Goal: Task Accomplishment & Management: Manage account settings

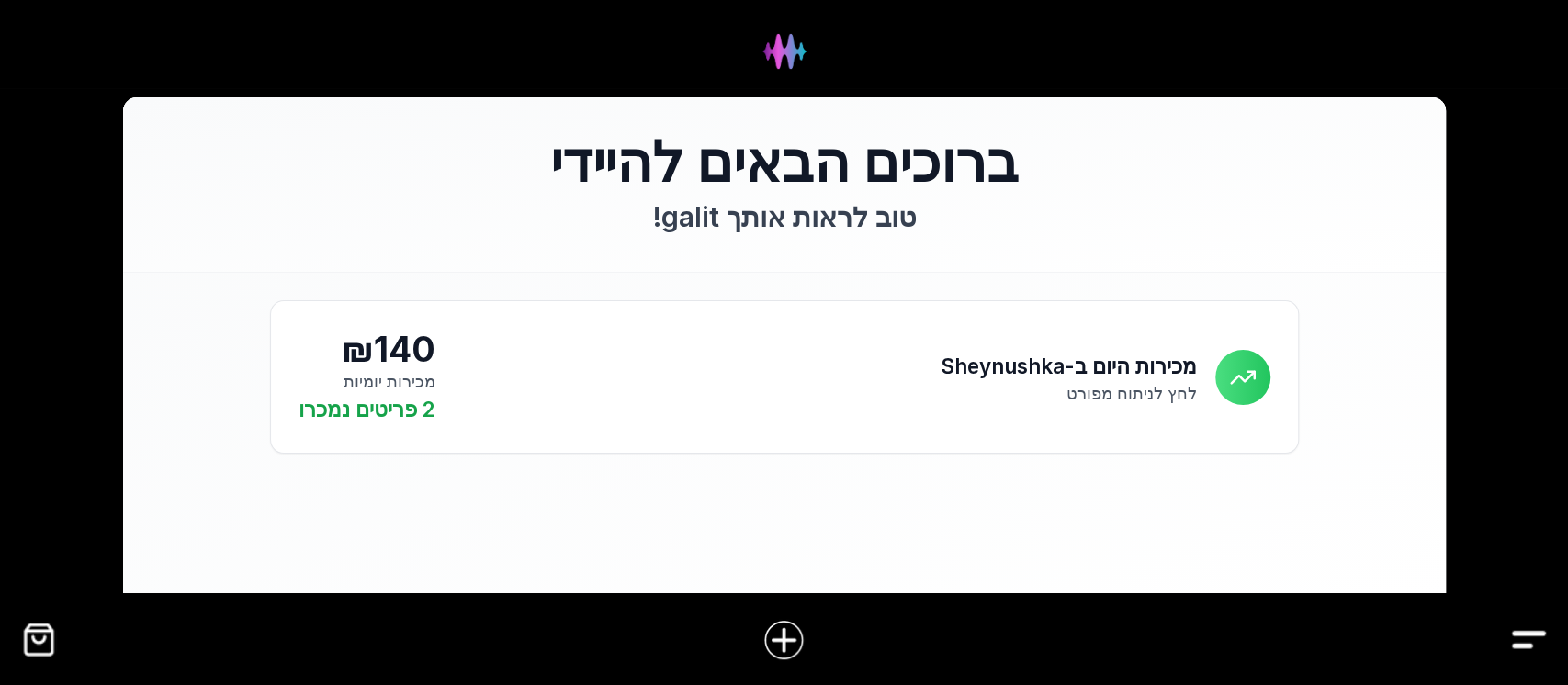
click at [1537, 642] on img "Drawer" at bounding box center [1528, 640] width 42 height 42
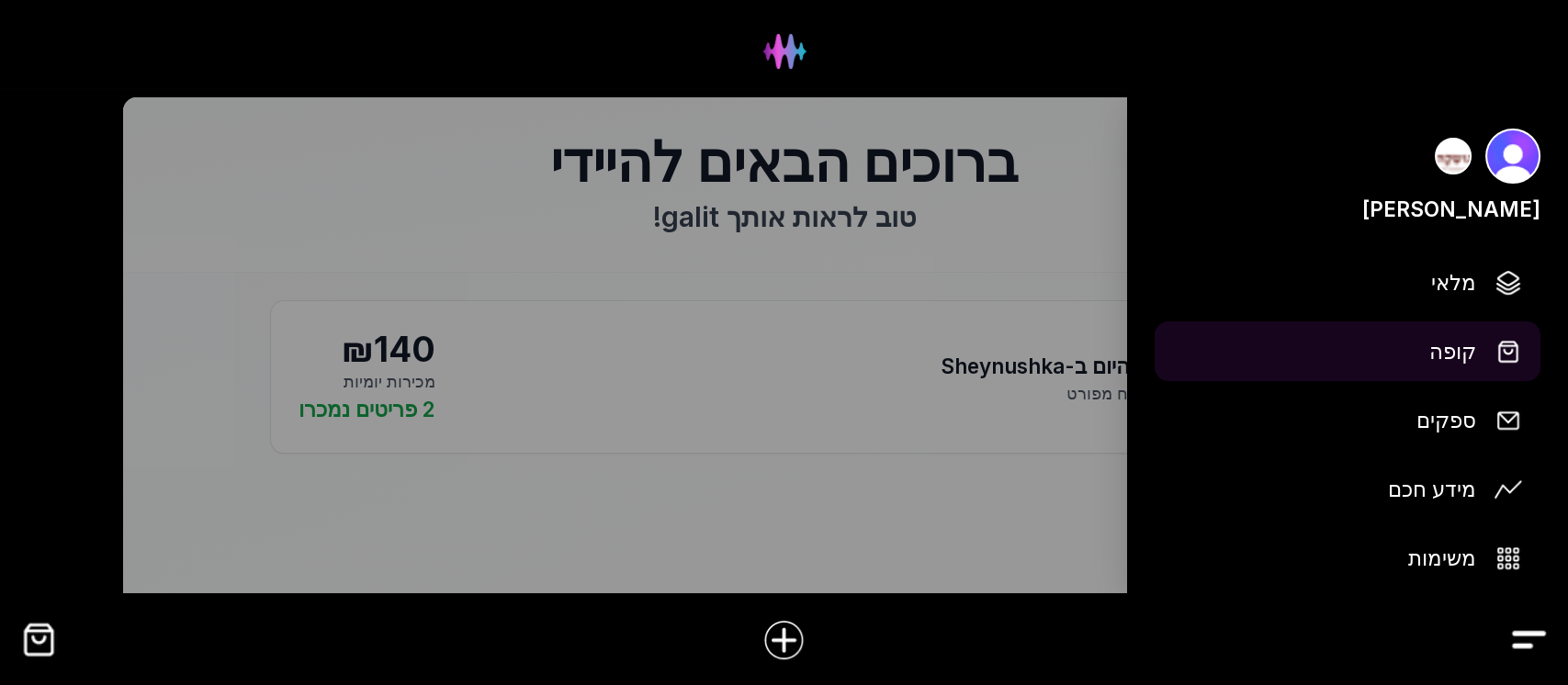
click at [1446, 348] on span "קופה" at bounding box center [1451, 351] width 46 height 33
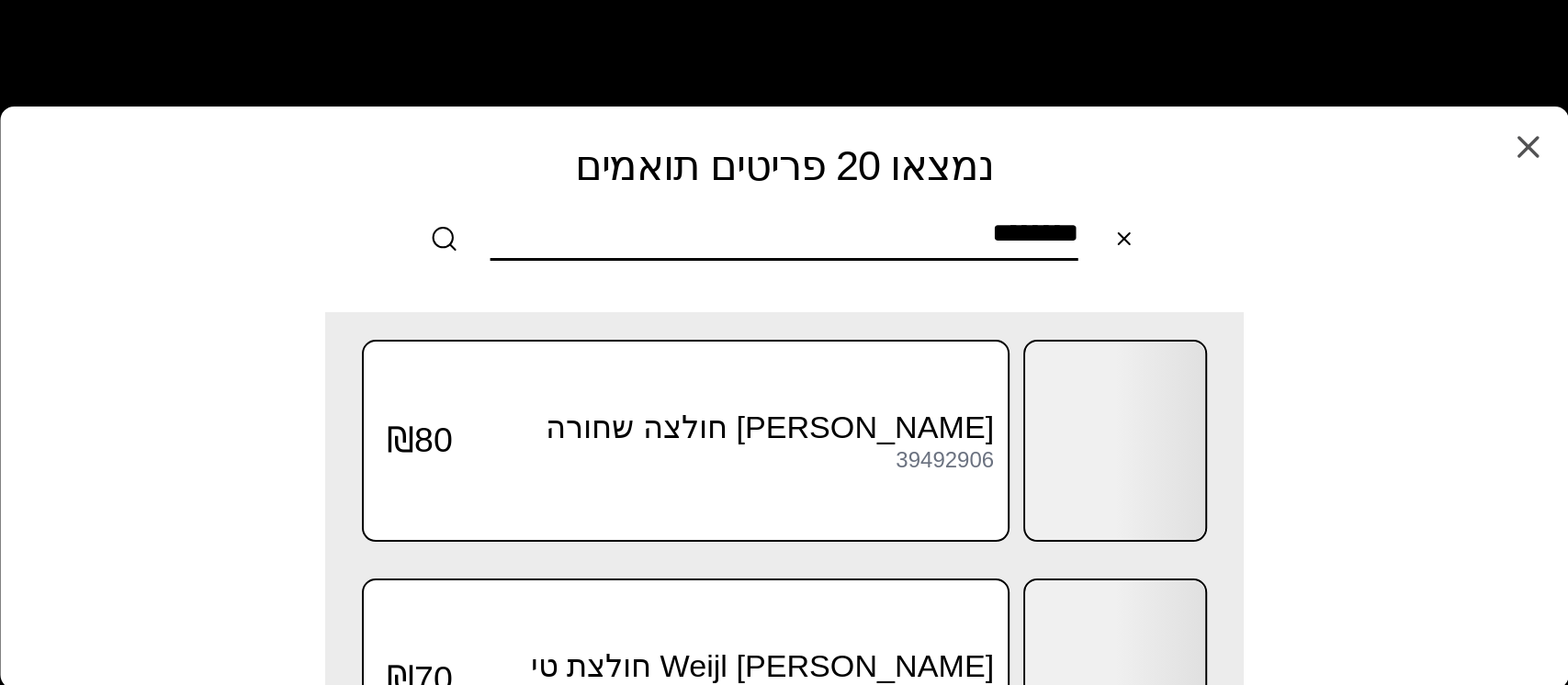
type input "********"
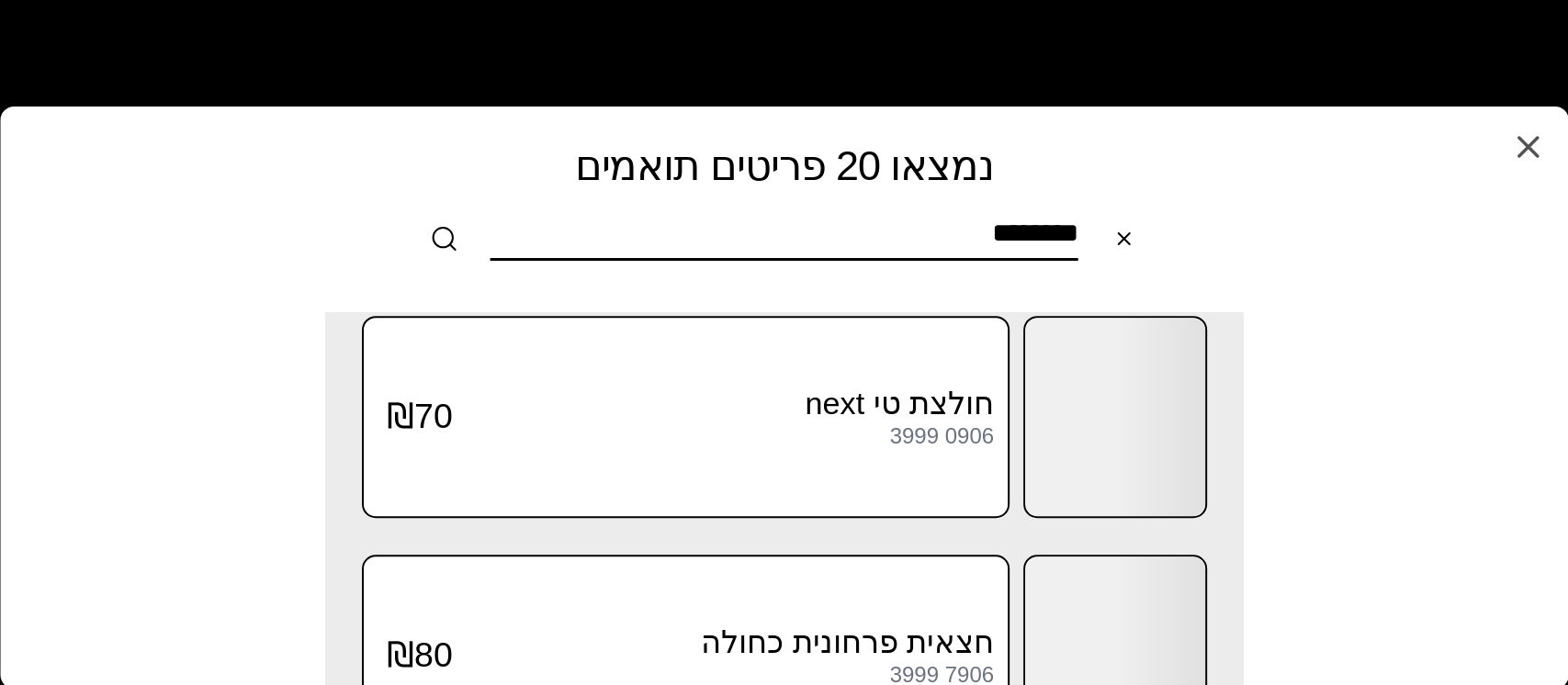
scroll to position [1102, 0]
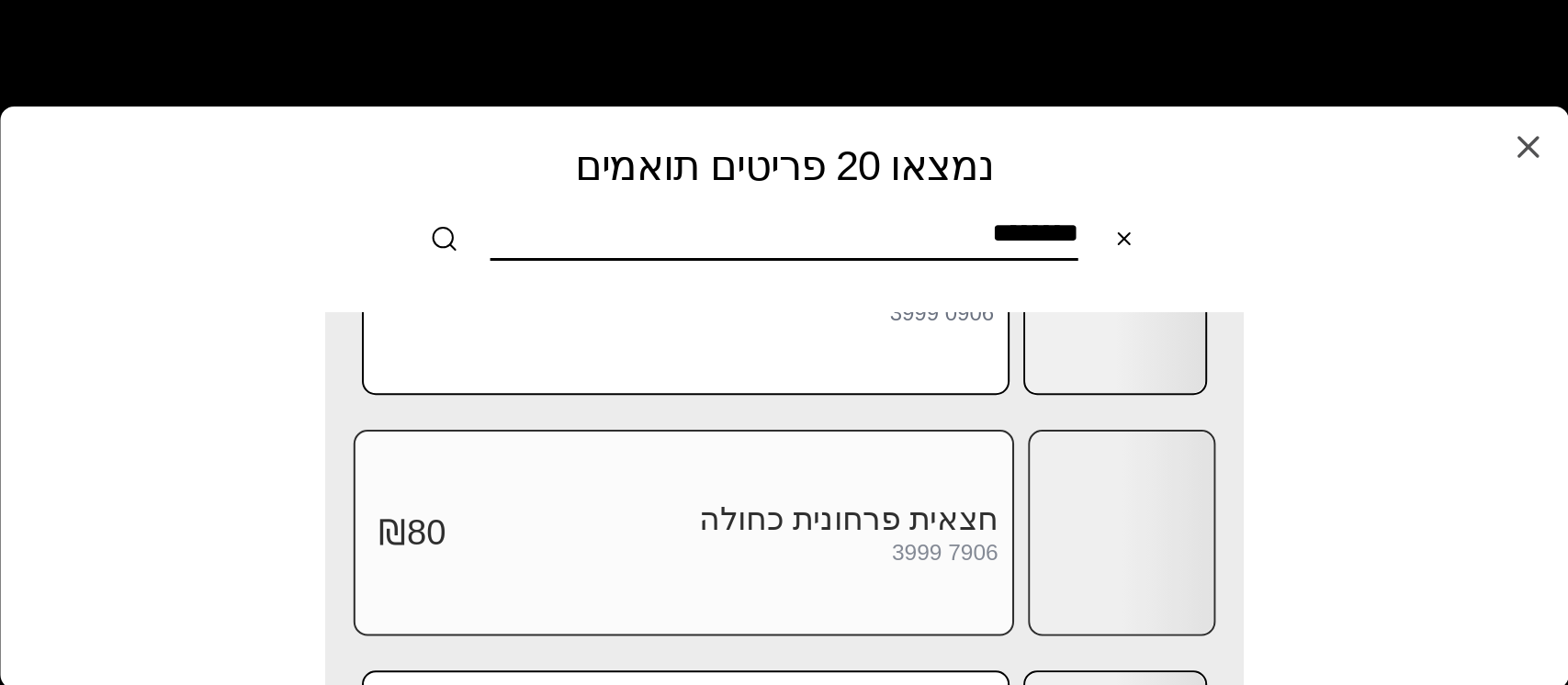
click at [1143, 512] on div at bounding box center [1121, 533] width 184 height 202
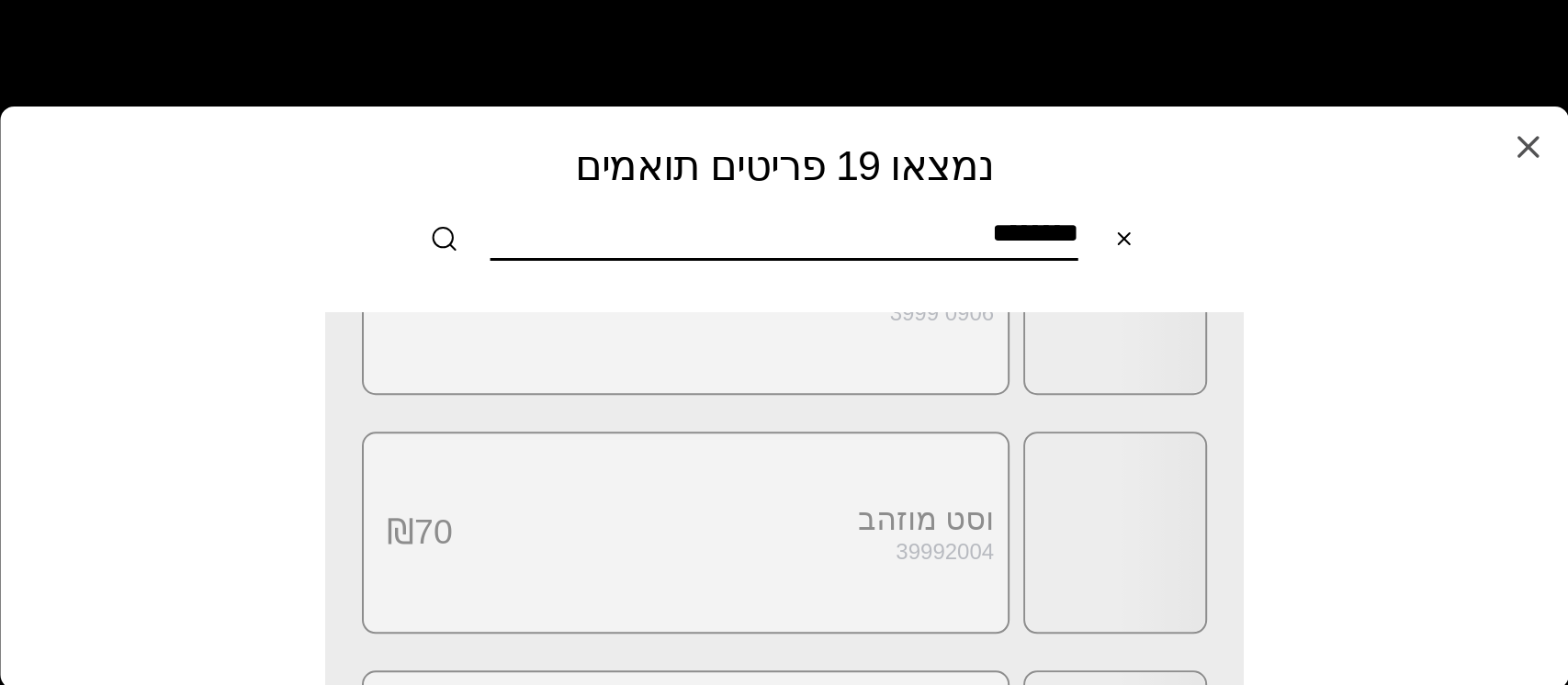
click at [945, 511] on h3 "וסט מוזהב" at bounding box center [722, 519] width 541 height 38
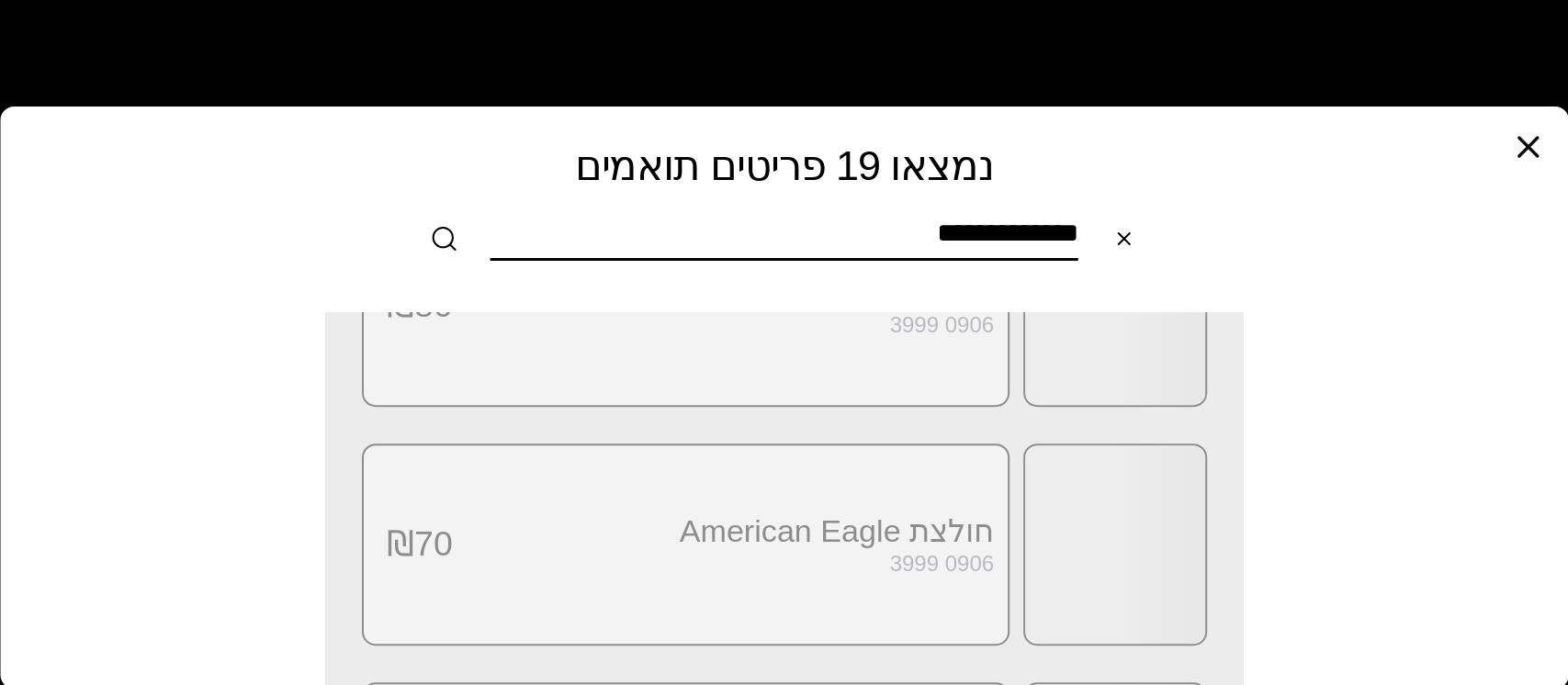
scroll to position [0, 0]
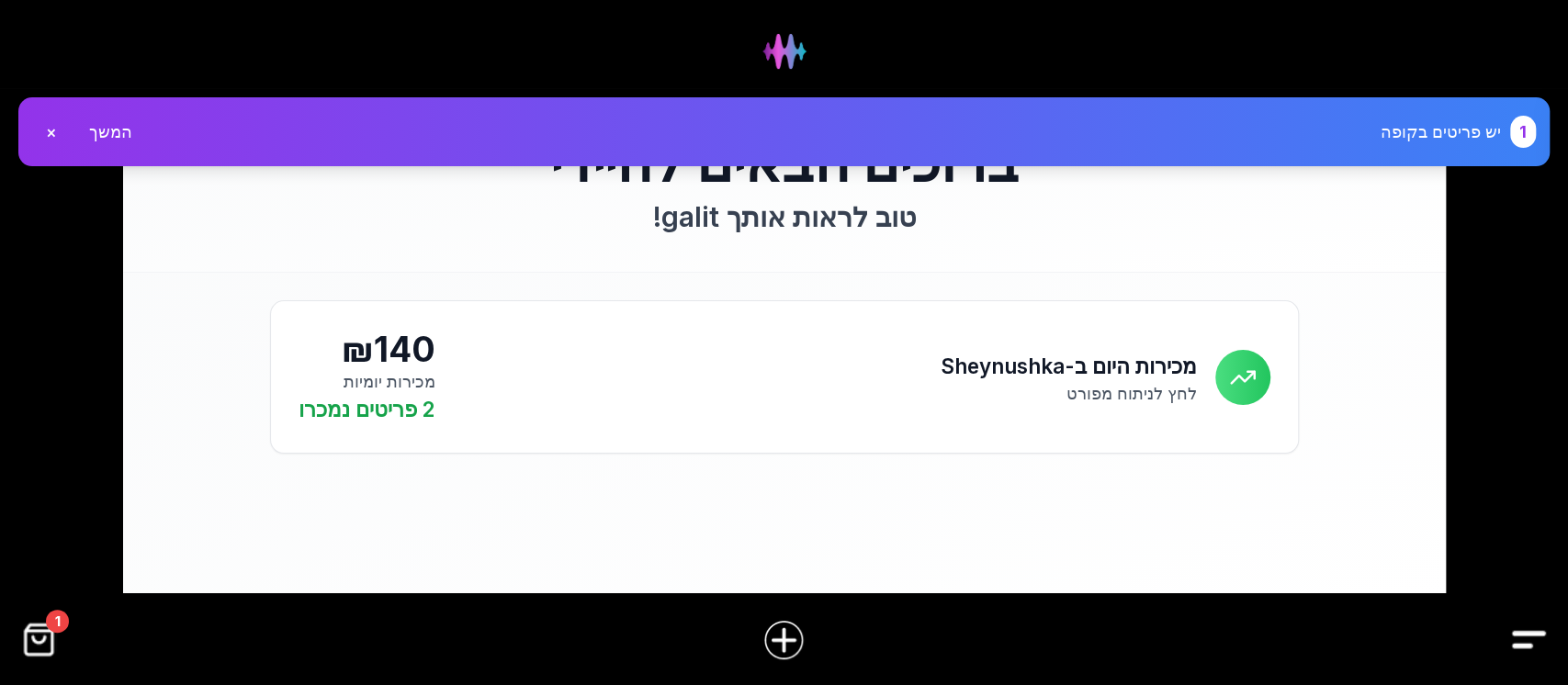
click at [1519, 633] on img "Drawer" at bounding box center [1528, 640] width 42 height 42
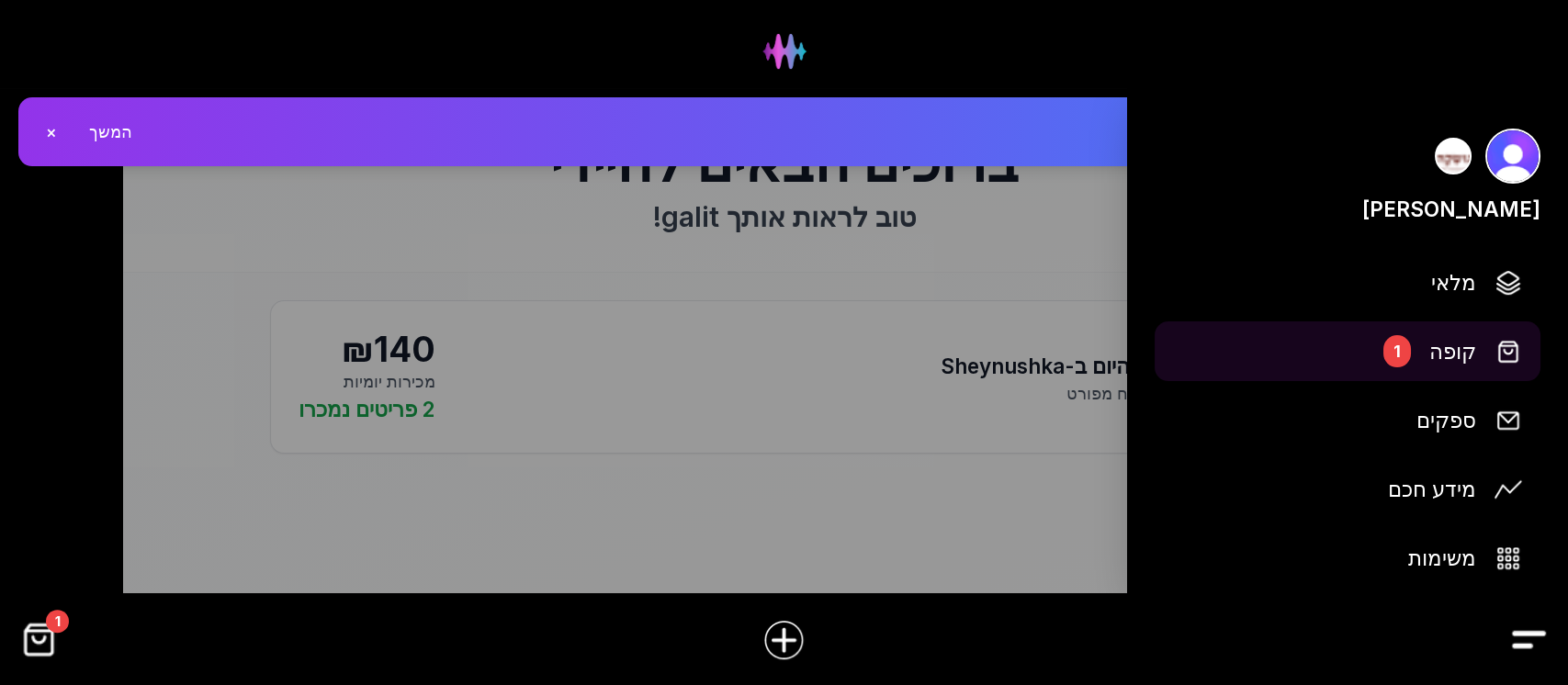
click at [1510, 355] on img at bounding box center [1508, 352] width 28 height 28
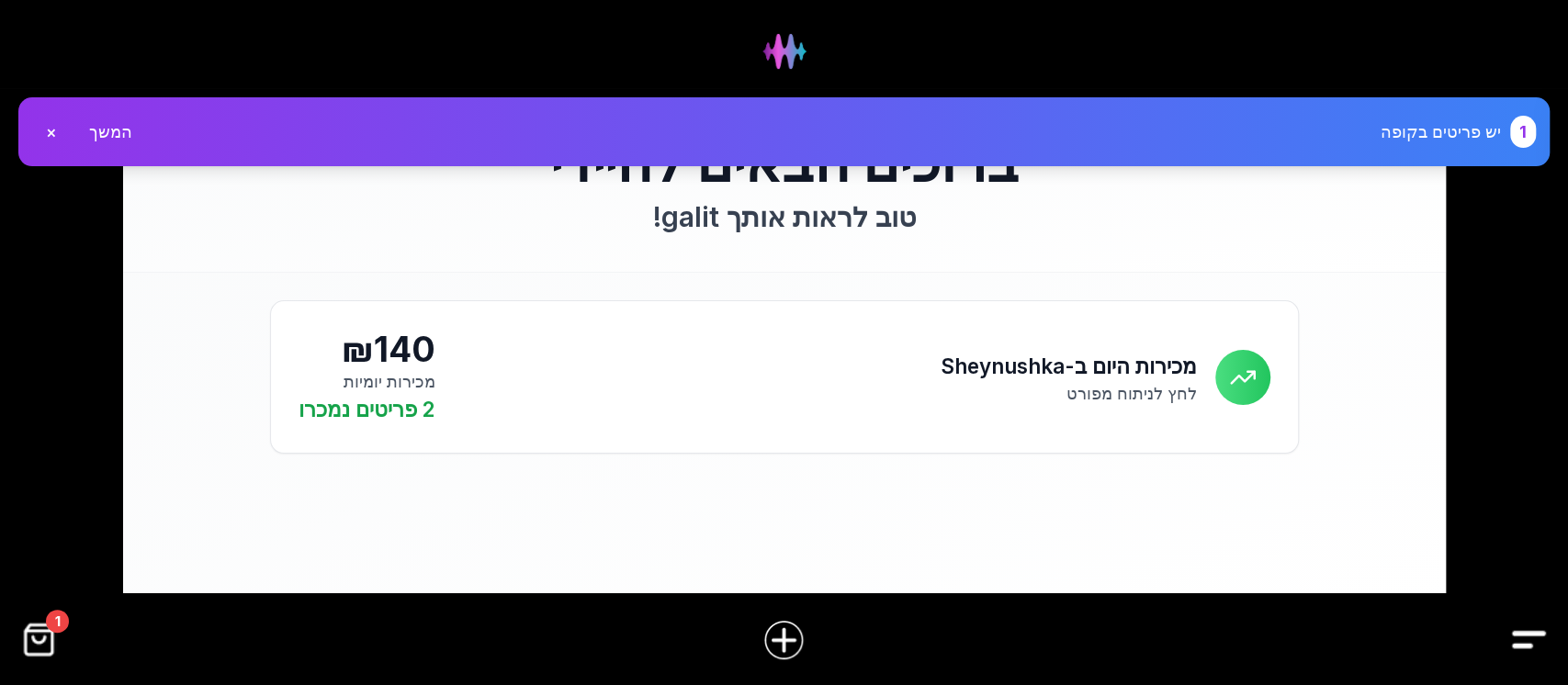
click at [1520, 629] on img "Drawer" at bounding box center [1528, 640] width 42 height 42
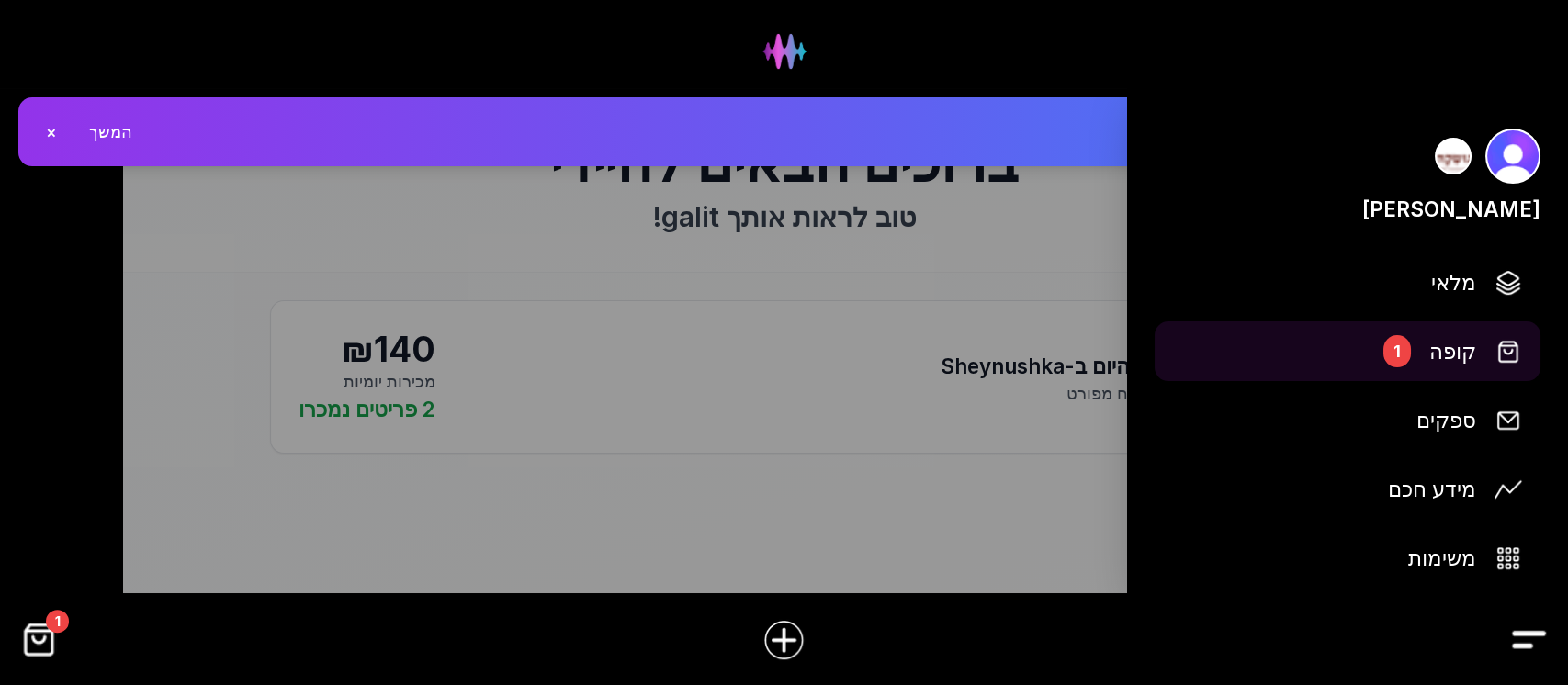
click at [1454, 352] on span "קופה" at bounding box center [1451, 351] width 46 height 33
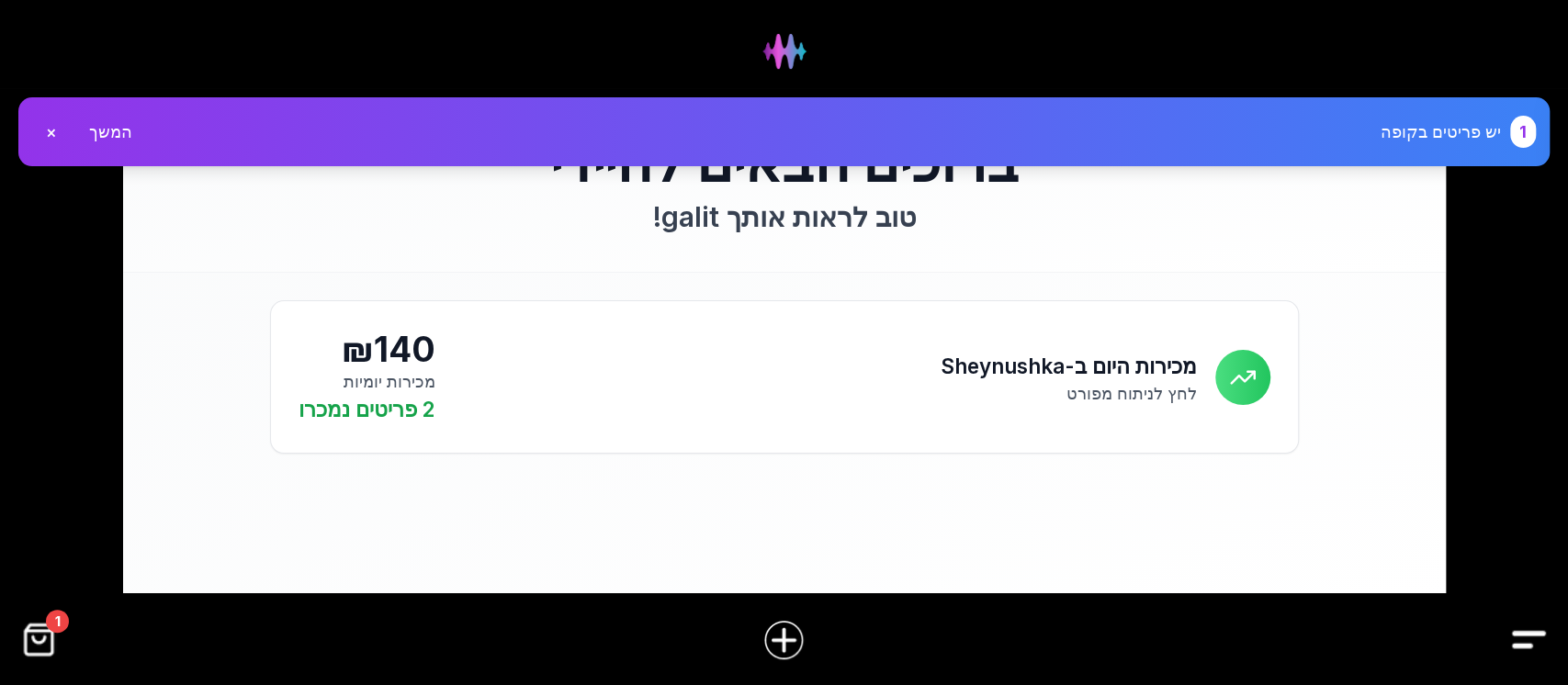
click at [1537, 638] on img "Drawer" at bounding box center [1528, 640] width 42 height 42
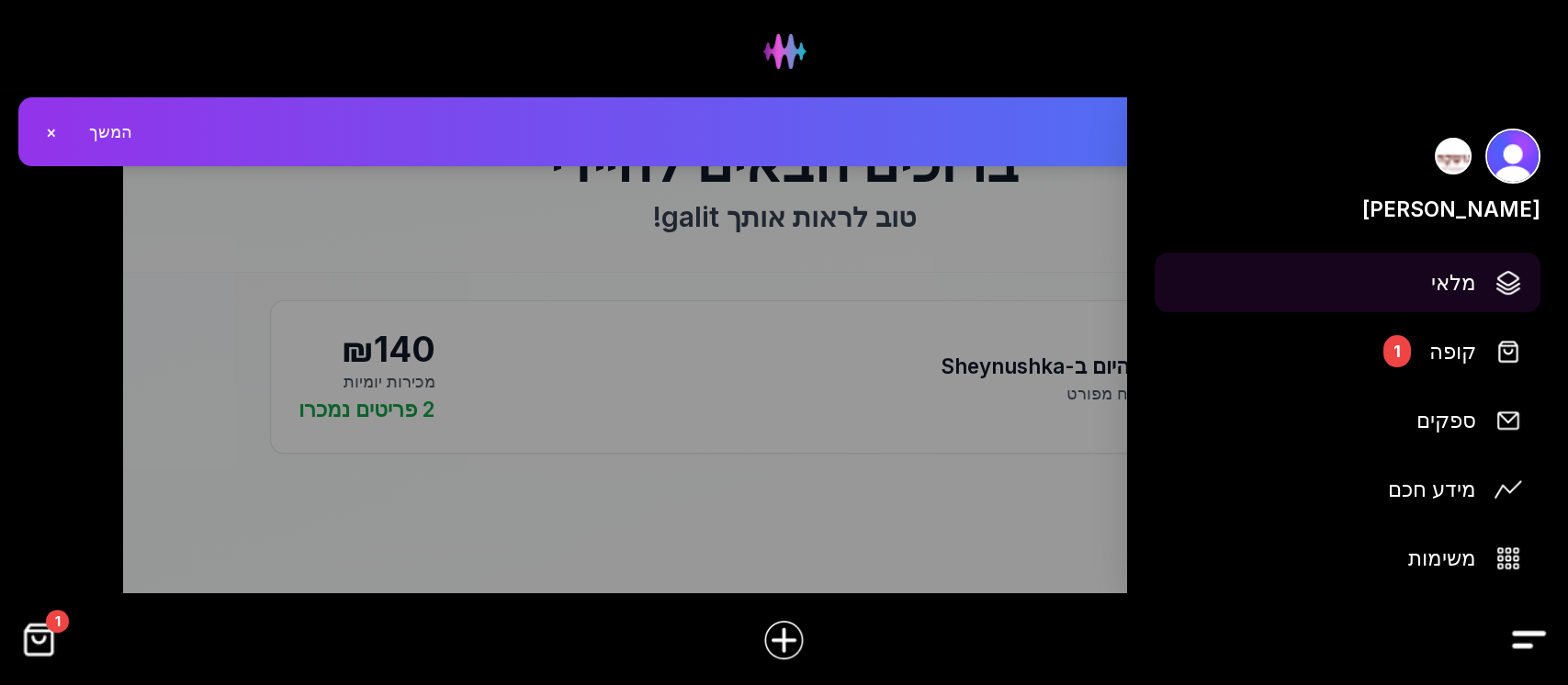
click at [1439, 285] on span "מלאי" at bounding box center [1453, 282] width 45 height 33
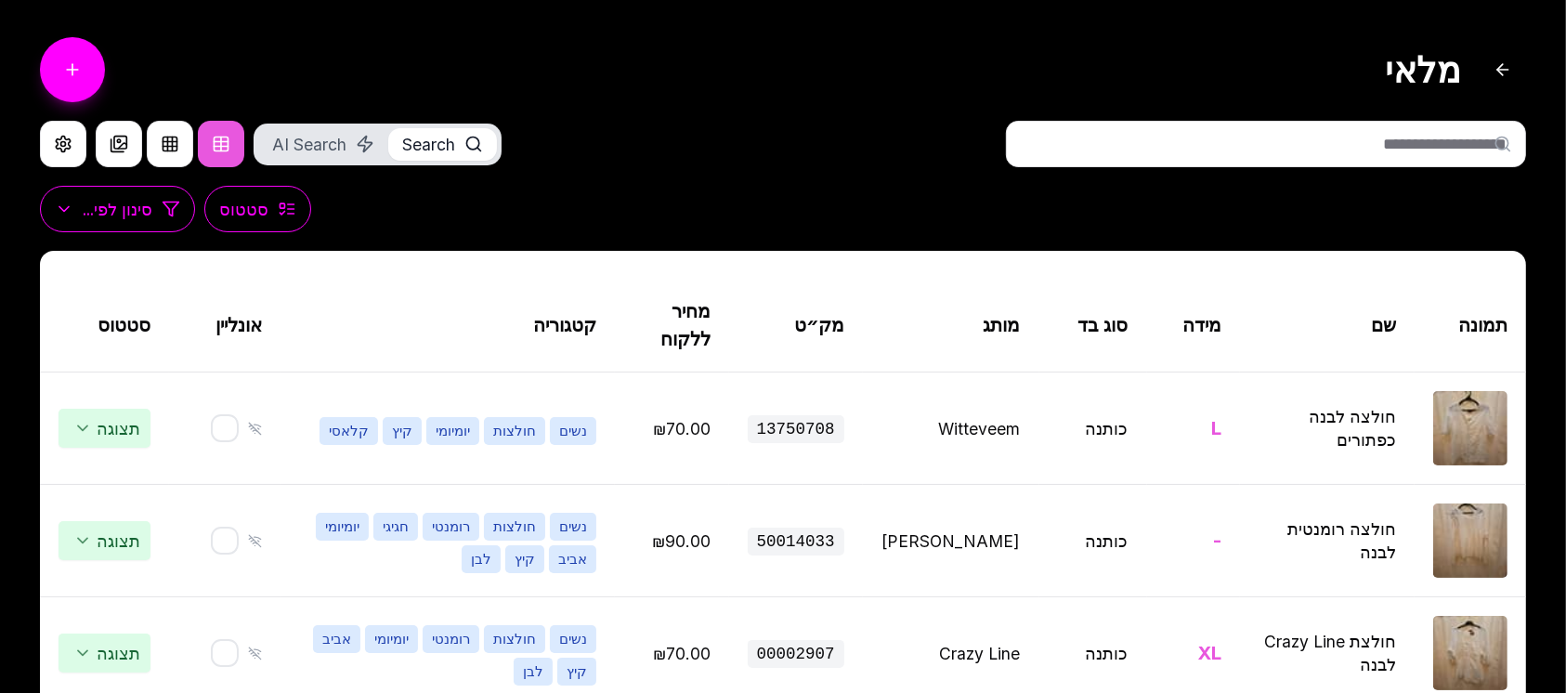
click at [1244, 147] on input "text" at bounding box center [1266, 144] width 520 height 46
click at [1243, 143] on input "text" at bounding box center [1266, 144] width 520 height 46
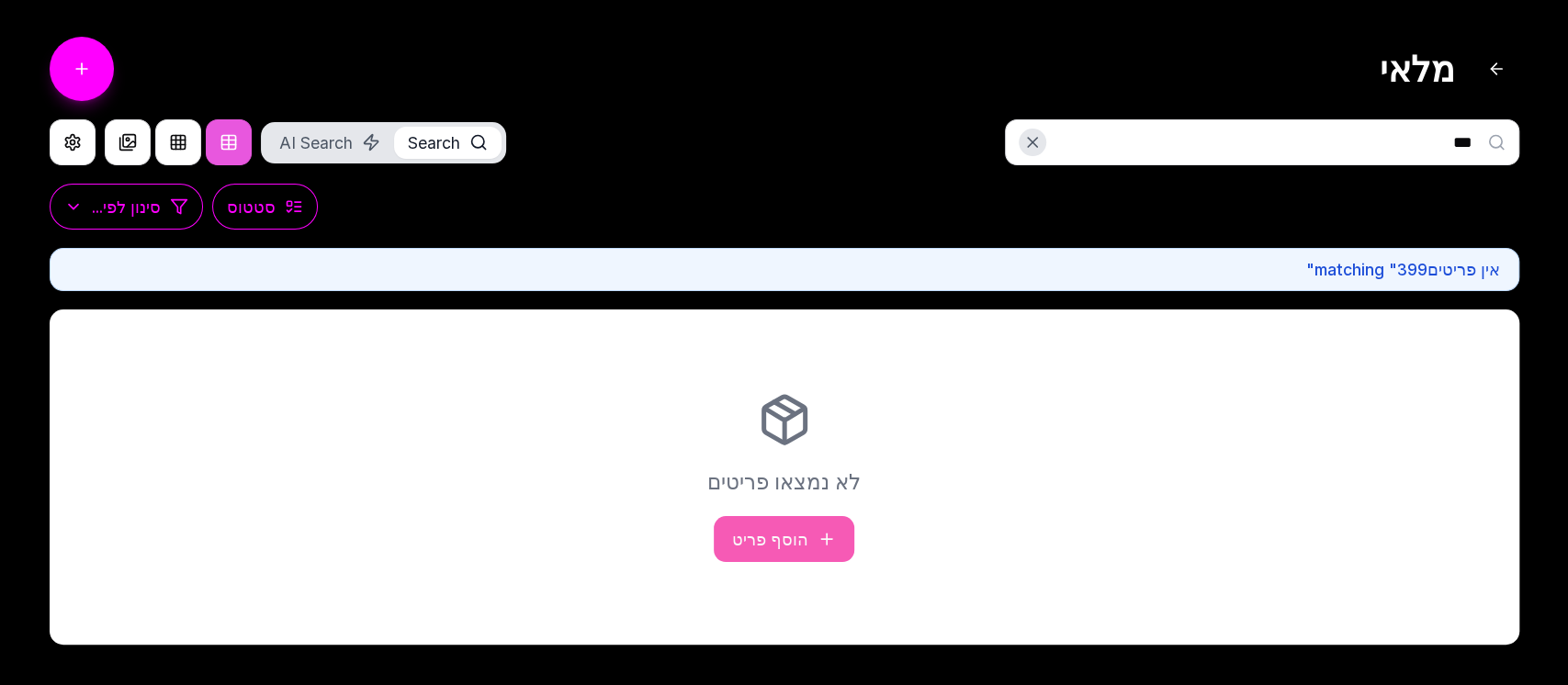
type input "****"
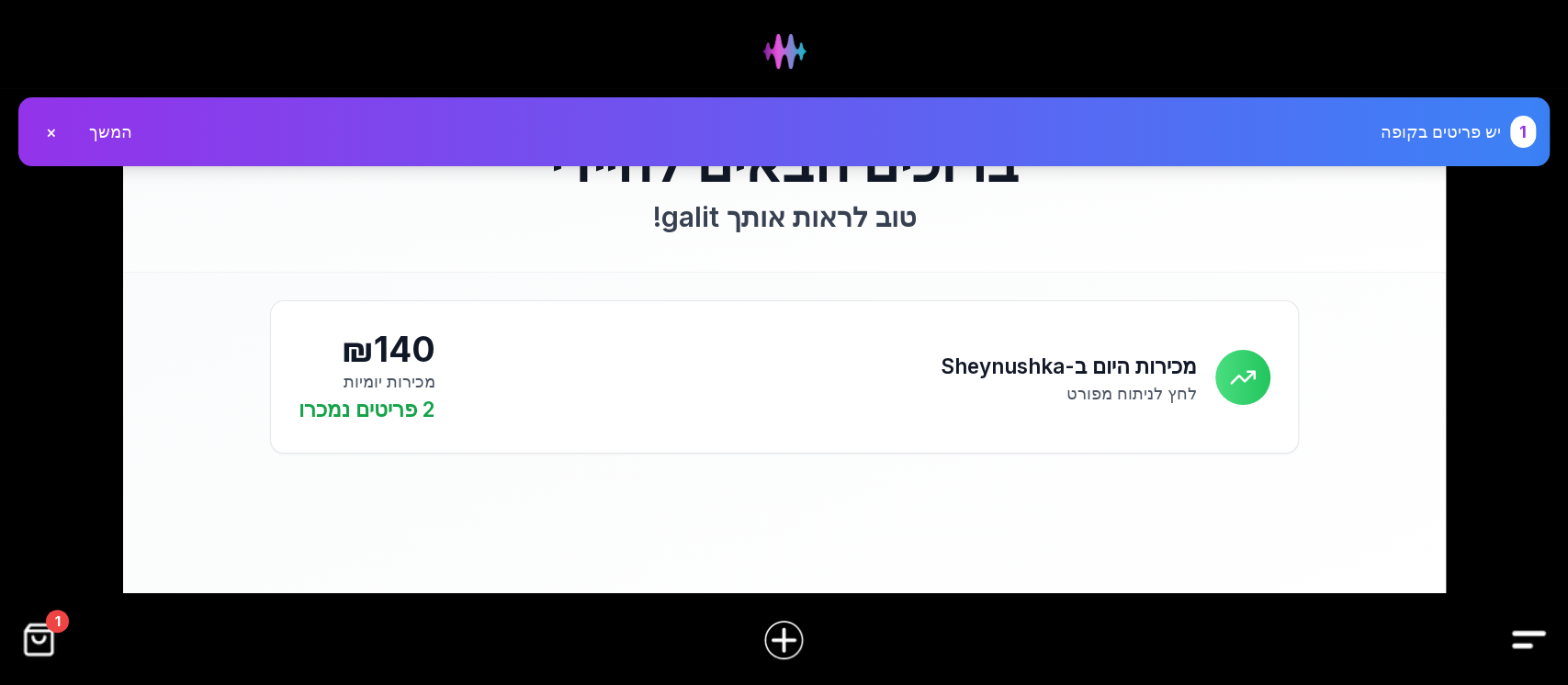
click at [1528, 631] on img "Drawer" at bounding box center [1528, 640] width 42 height 42
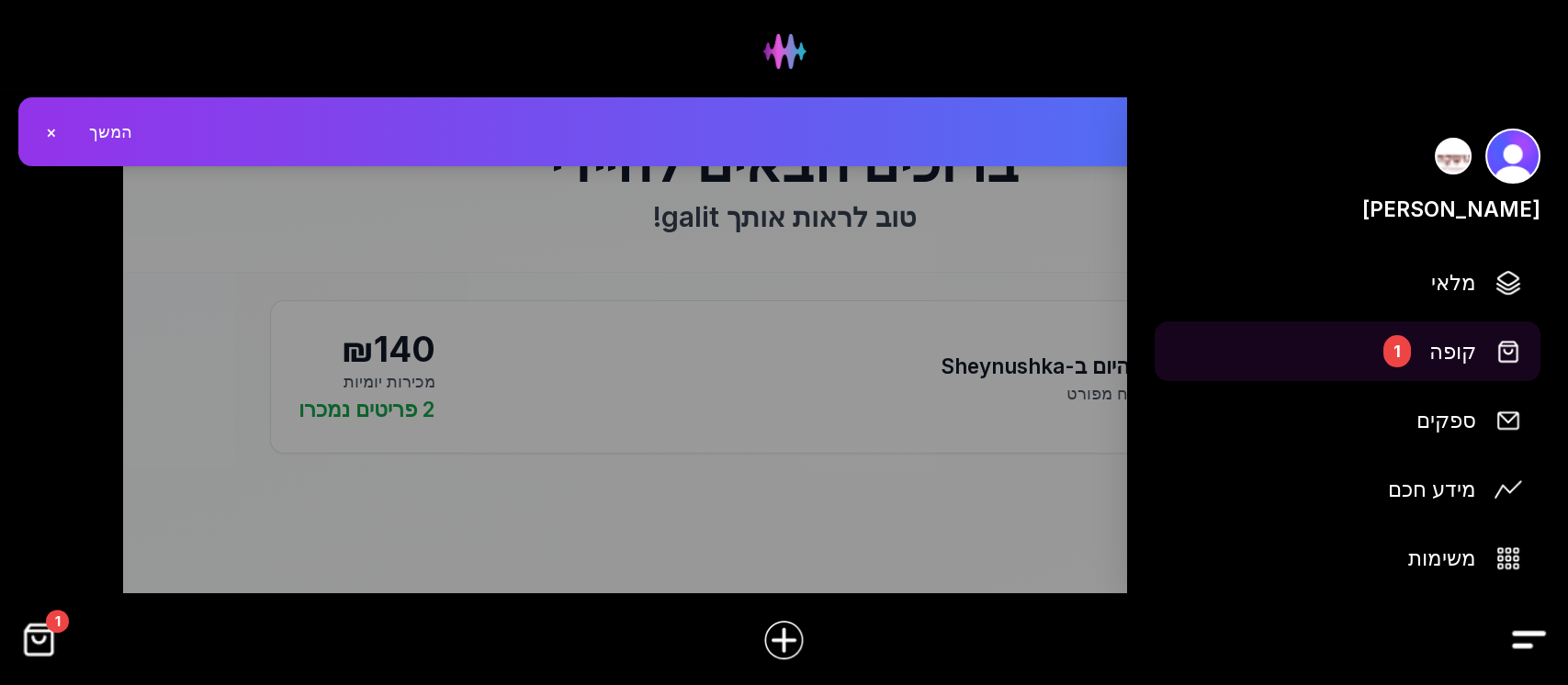
click at [1429, 349] on button "קופה 1" at bounding box center [1348, 351] width 386 height 59
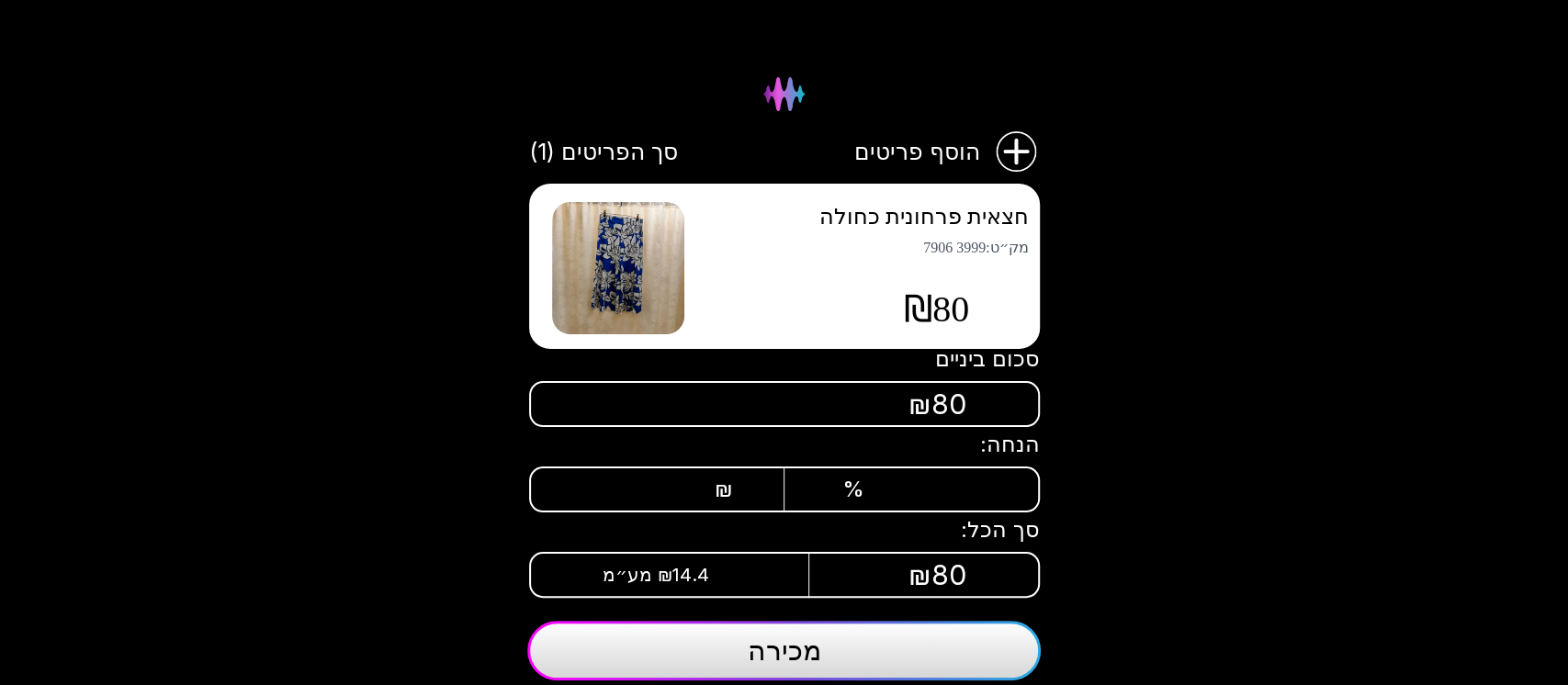
click at [589, 289] on img at bounding box center [618, 268] width 132 height 132
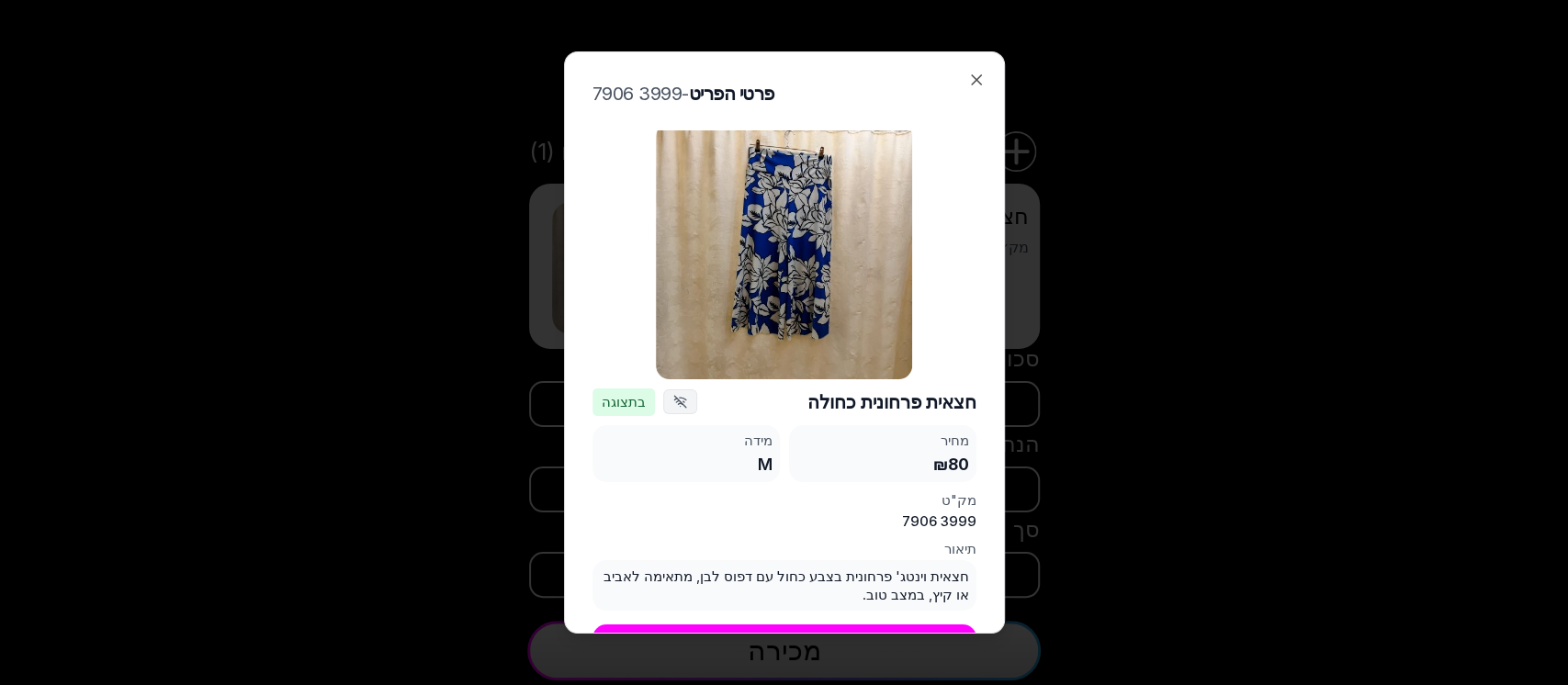
scroll to position [7, 0]
click at [654, 395] on span "בתצוגה" at bounding box center [623, 402] width 62 height 28
click at [639, 388] on span "בתצוגה" at bounding box center [623, 402] width 62 height 28
click at [777, 625] on button "עדכן פריט" at bounding box center [784, 647] width 384 height 45
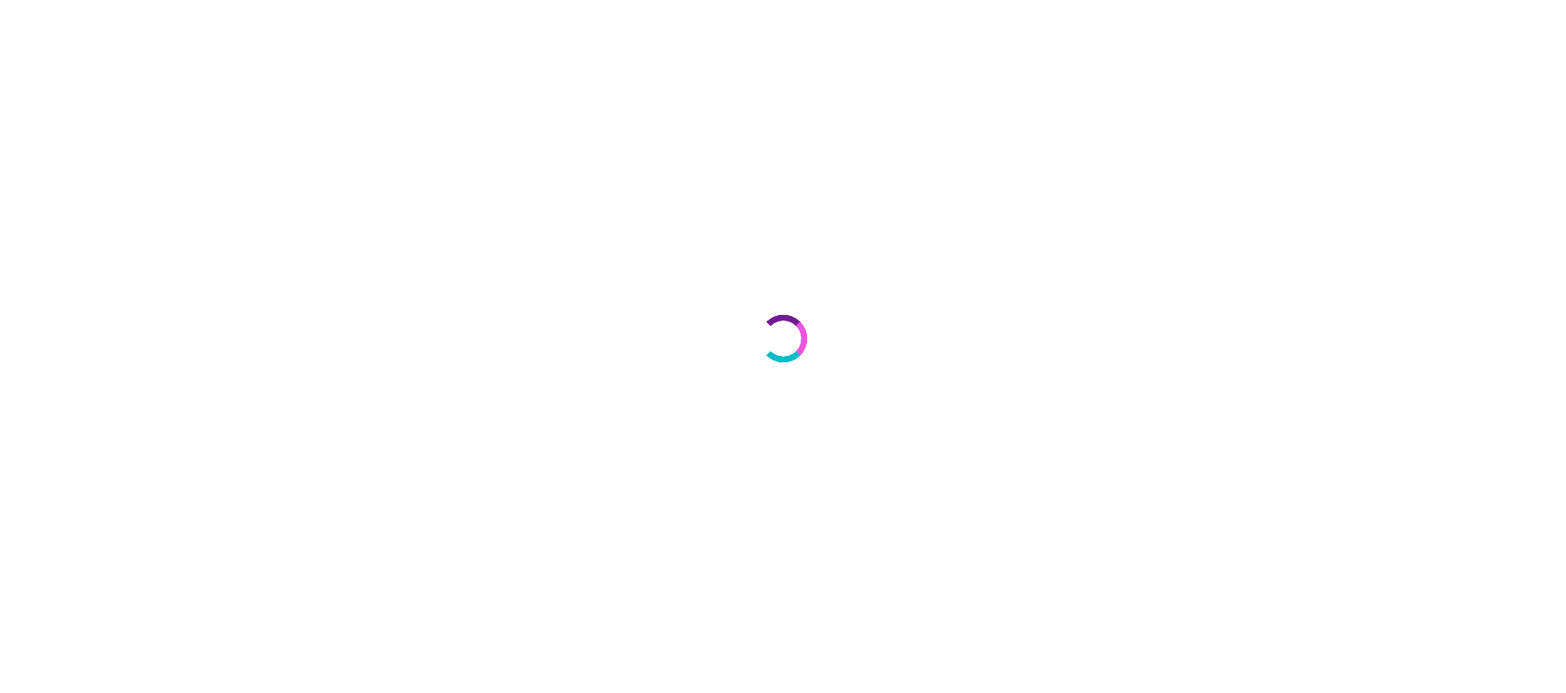
select select "***"
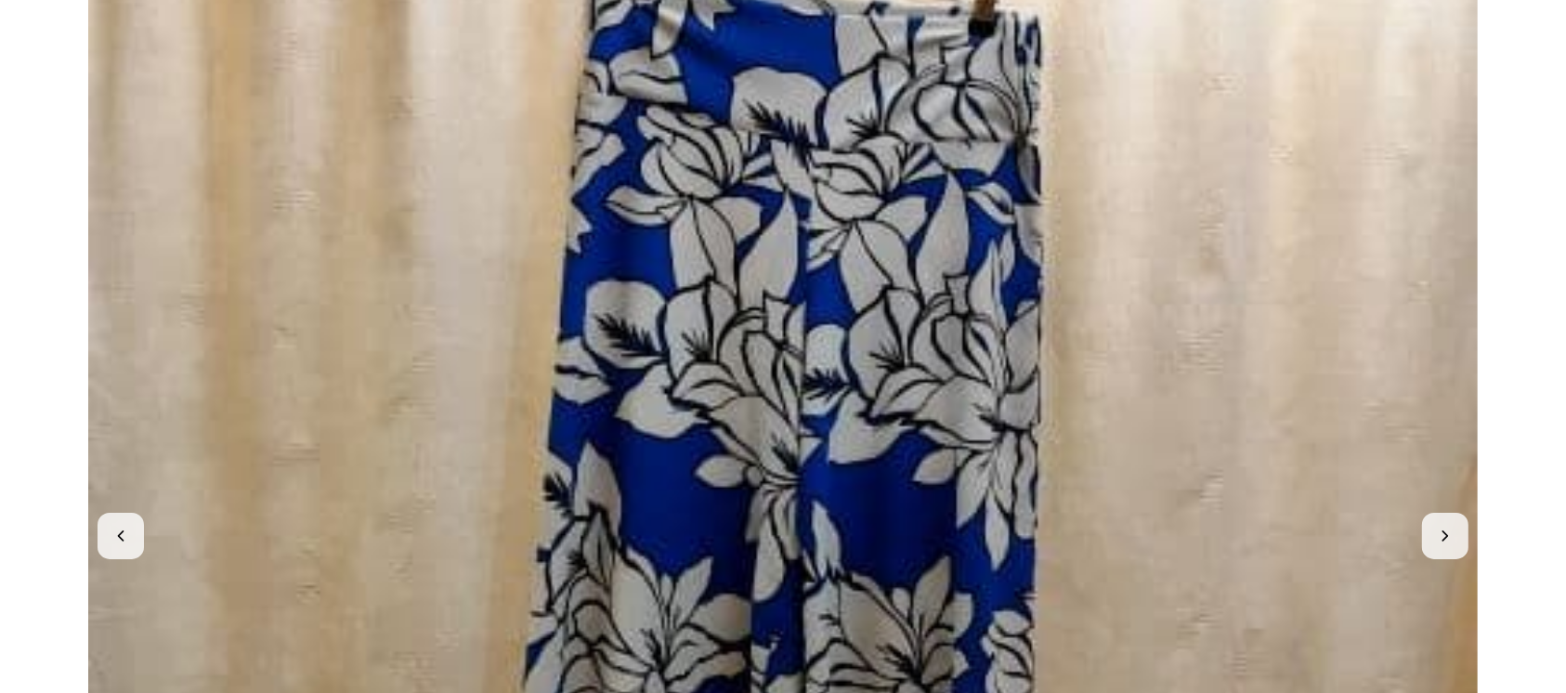
scroll to position [247, 0]
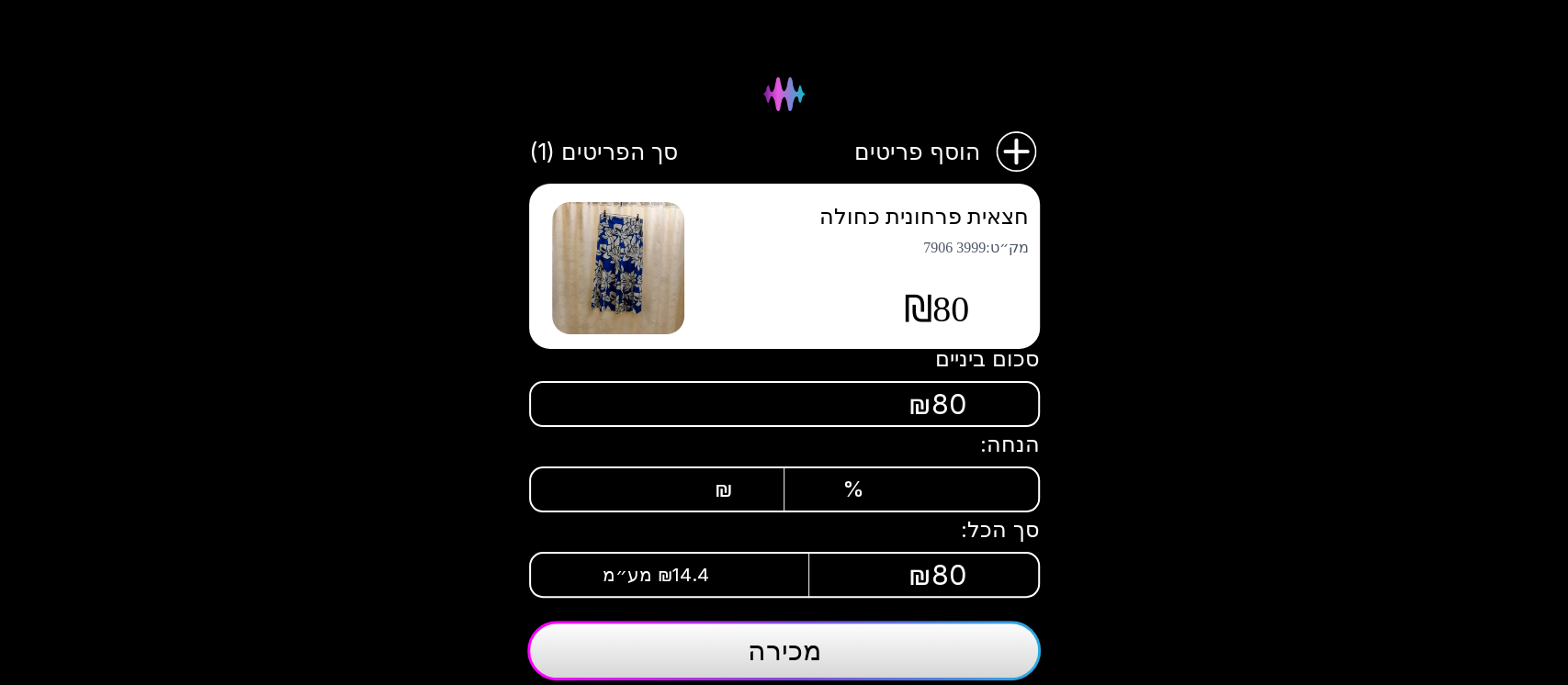
click at [1002, 230] on div "חצאית פרחונית כחולה מק״ט : 3999 7906" at bounding box center [867, 230] width 321 height 53
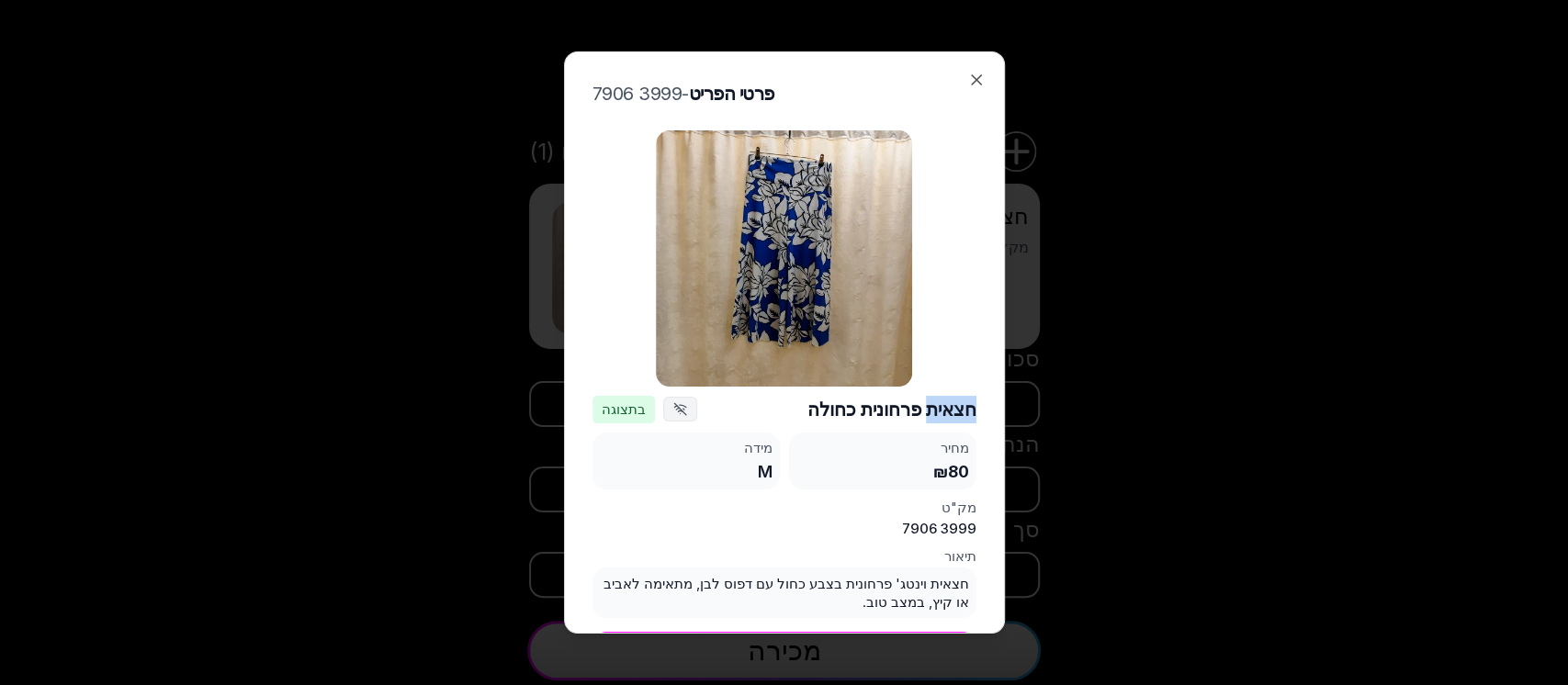
drag, startPoint x: 922, startPoint y: 400, endPoint x: 982, endPoint y: 391, distance: 60.7
click at [982, 391] on div "פרטי הפריט - 3999 7906 חצאית פרחונית כחולה בתצוגה מחיר ₪80 מידה M מק"ט 3999 790…" at bounding box center [784, 342] width 441 height 582
click at [983, 379] on div "פרטי הפריט - 3999 7906 חצאית פרחונית כחולה בתצוגה מחיר ₪80 מידה M מק"ט 3999 790…" at bounding box center [784, 342] width 441 height 582
click at [917, 418] on div "חצאית פרחונית כחולה בתצוגה מחיר ₪80 מידה M מק"ט 3999 7906 תיאור חצאית וינטג' פר…" at bounding box center [784, 393] width 384 height 527
click at [984, 71] on icon "button" at bounding box center [976, 80] width 19 height 19
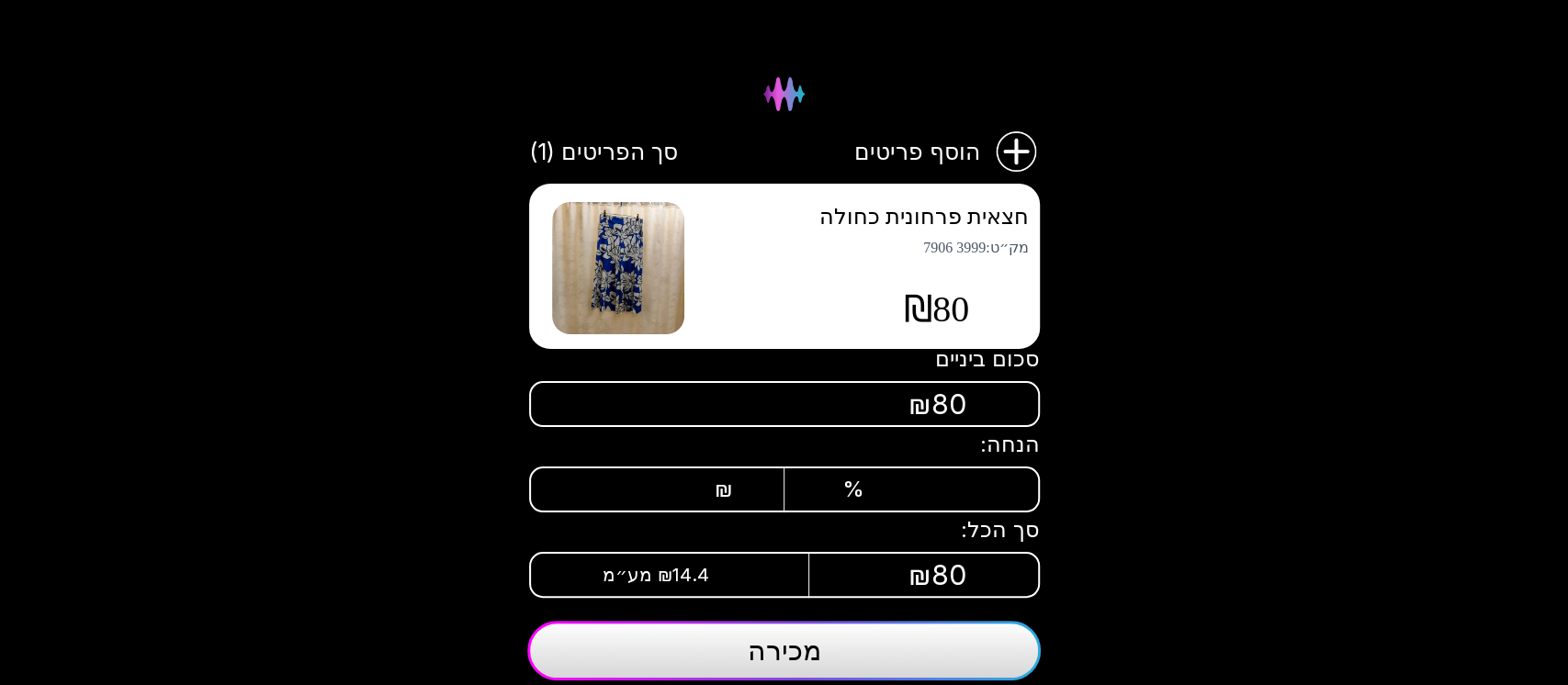
click at [795, 644] on span "מכירה" at bounding box center [784, 649] width 73 height 33
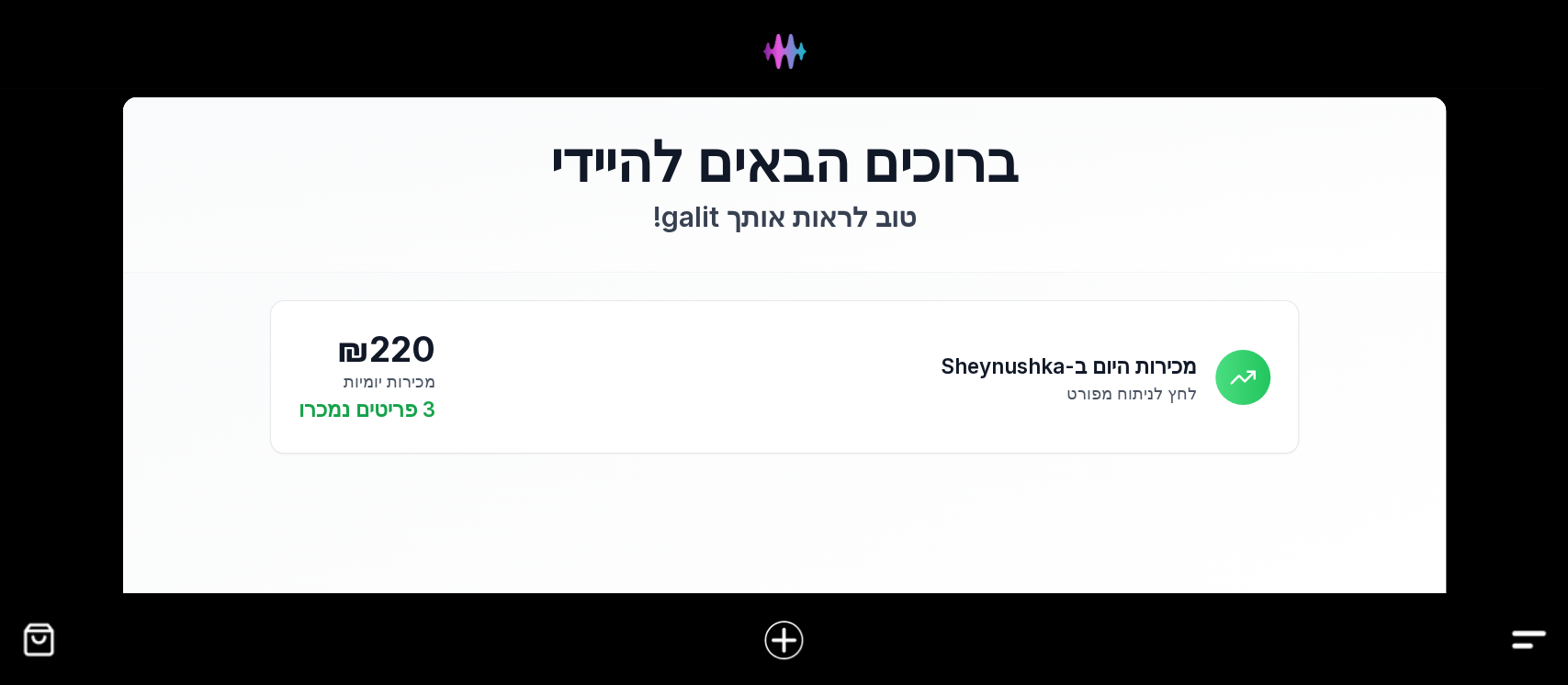
click at [1528, 631] on img "Drawer" at bounding box center [1528, 640] width 42 height 42
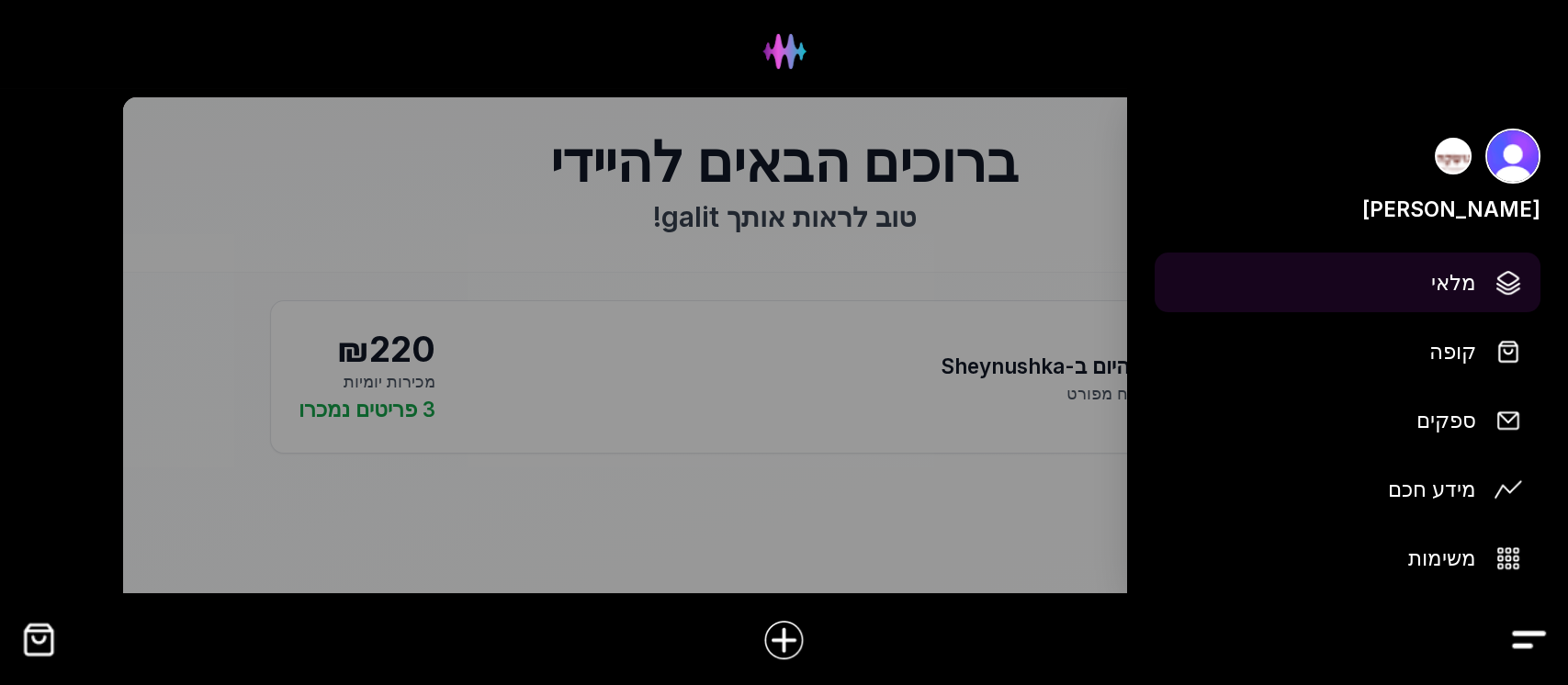
click at [1463, 276] on span "מלאי" at bounding box center [1453, 282] width 45 height 33
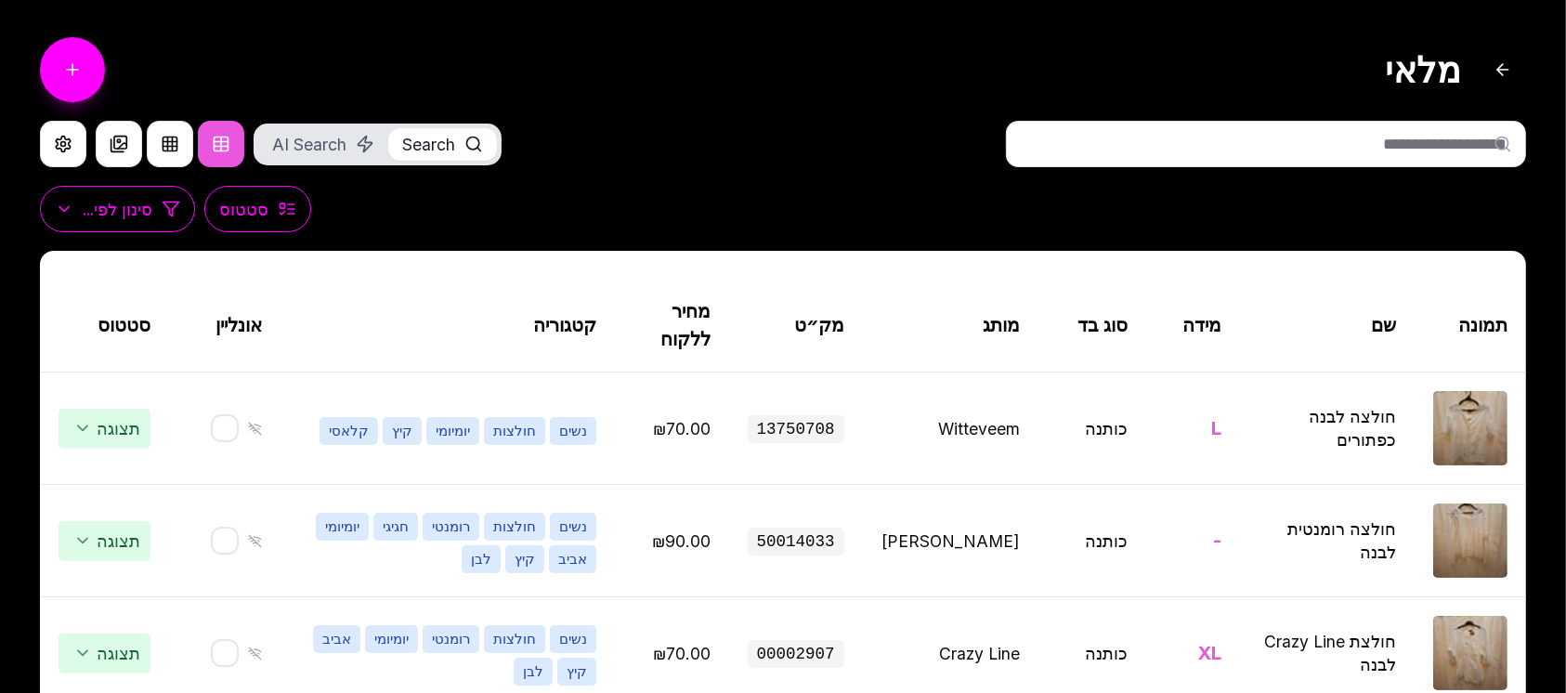
click at [1405, 144] on input "text" at bounding box center [1266, 144] width 520 height 46
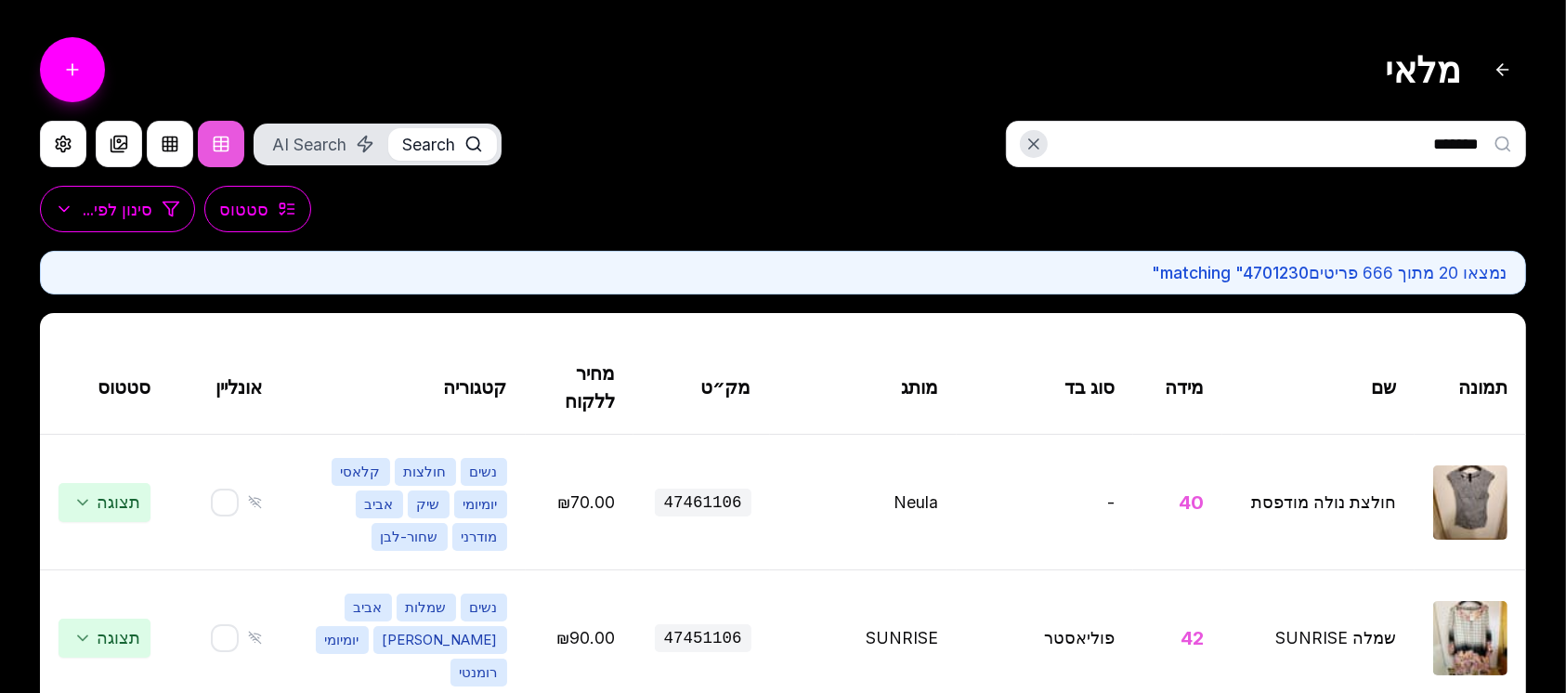
type input "********"
click at [1264, 152] on input "********" at bounding box center [1266, 144] width 520 height 46
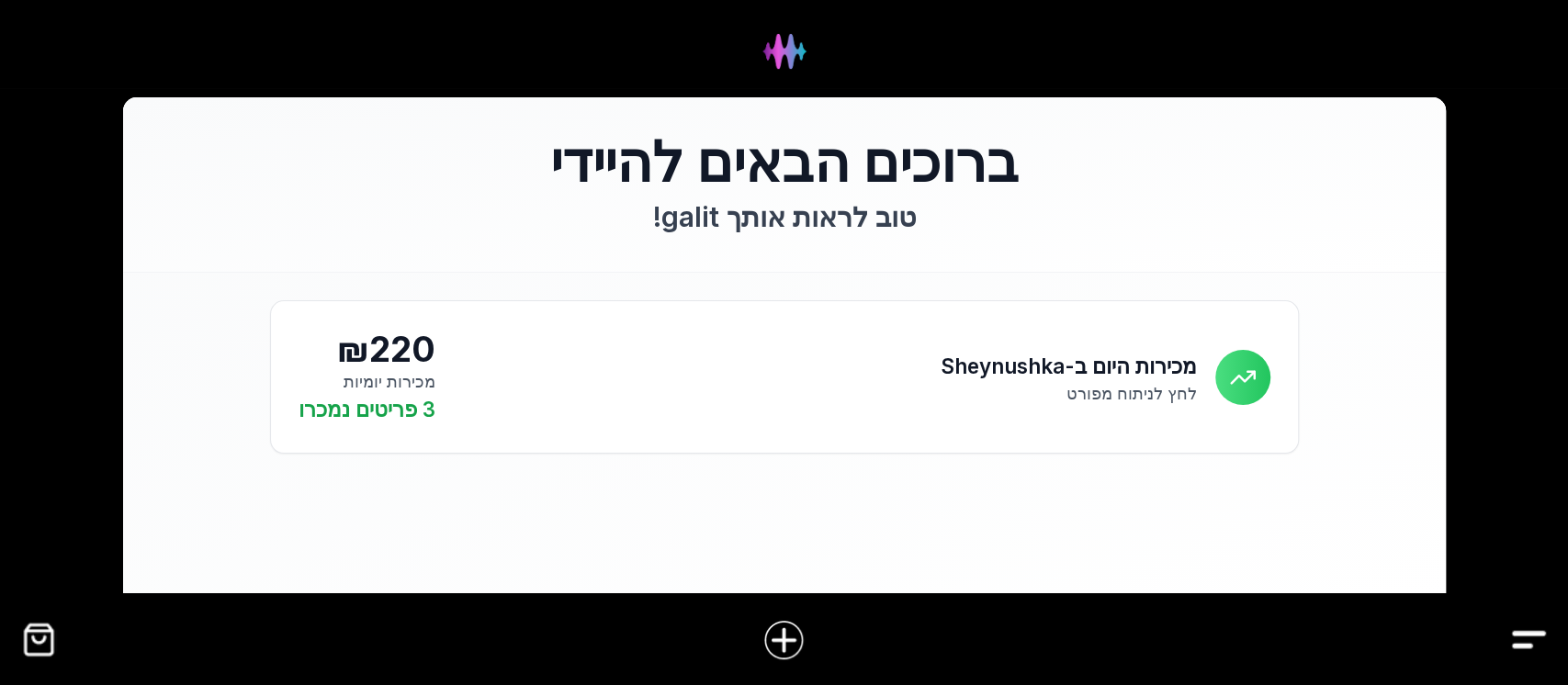
click at [1521, 643] on img "Drawer" at bounding box center [1528, 640] width 42 height 42
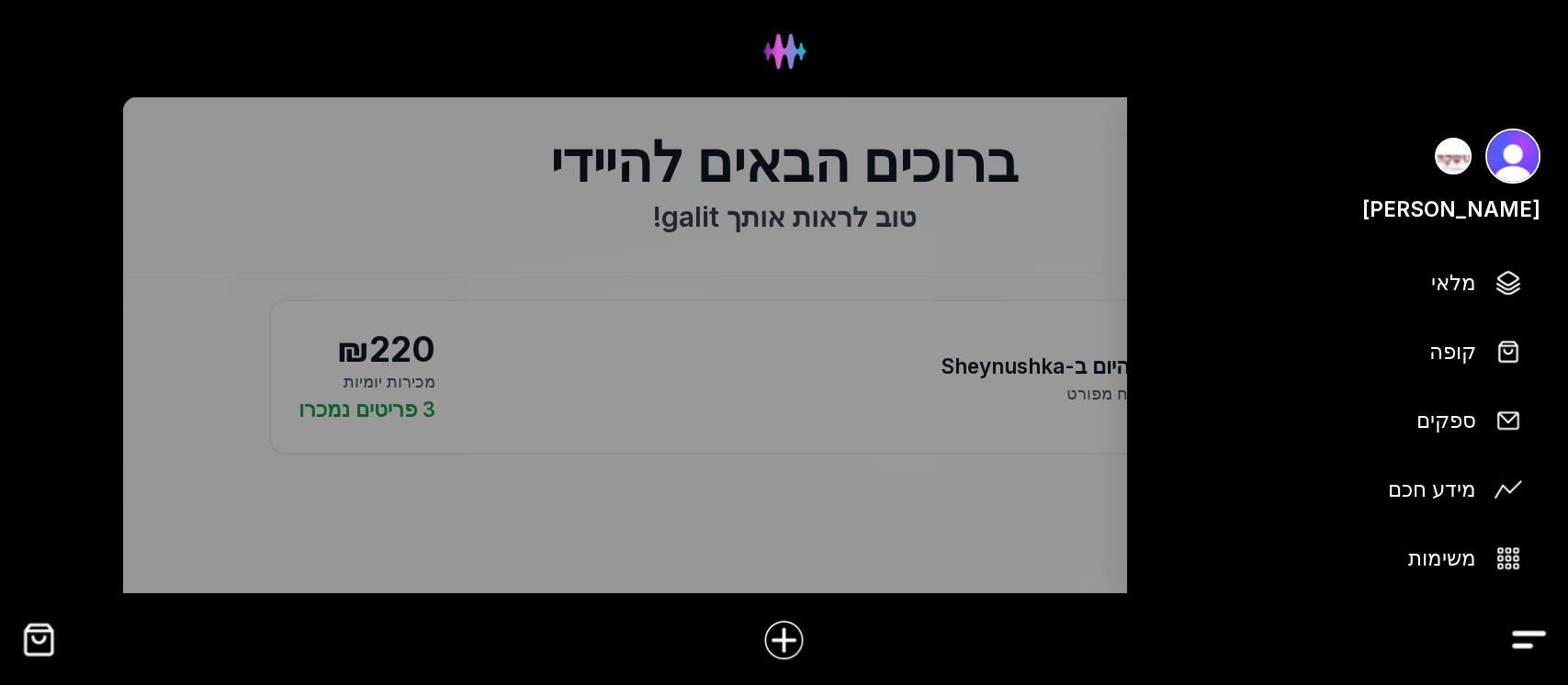
click at [1521, 643] on img "Drawer" at bounding box center [1528, 640] width 42 height 42
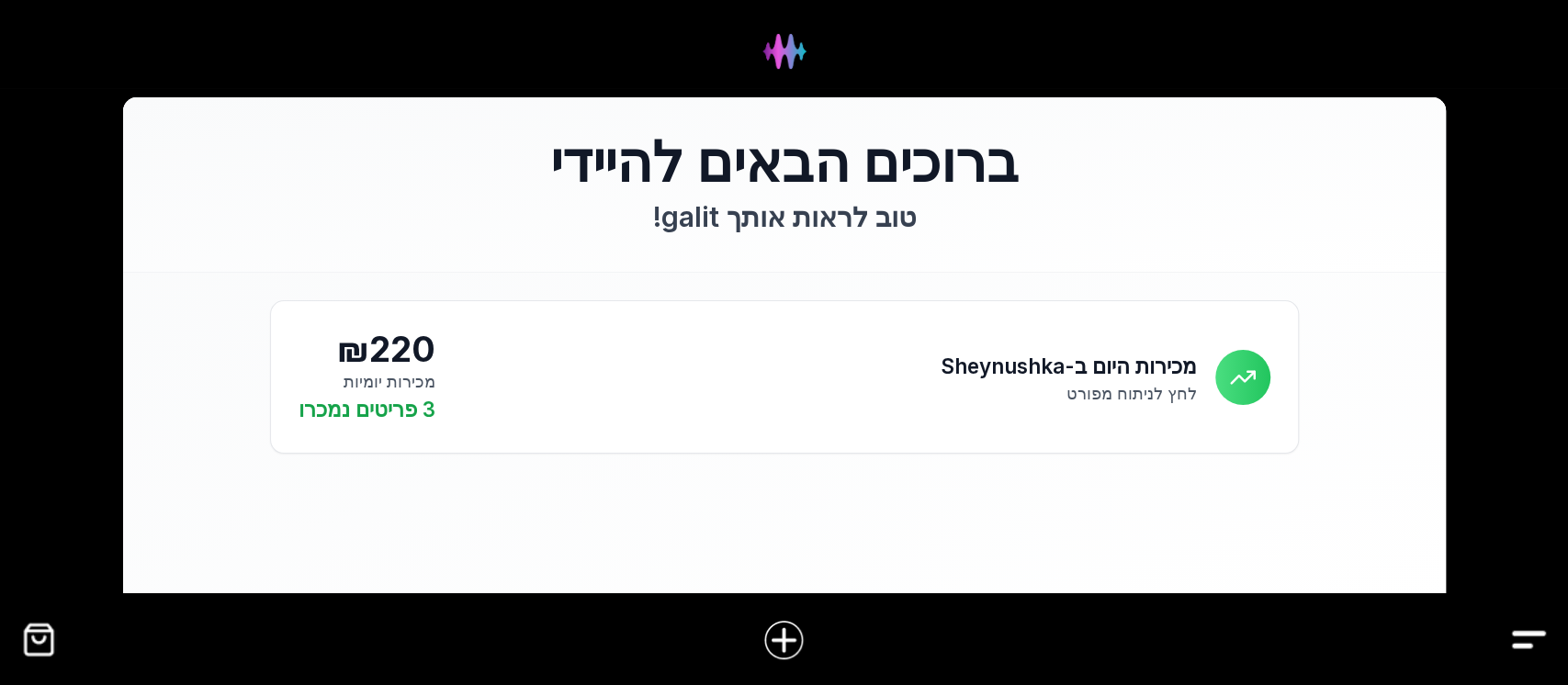
click at [1520, 642] on img "Drawer" at bounding box center [1528, 640] width 42 height 42
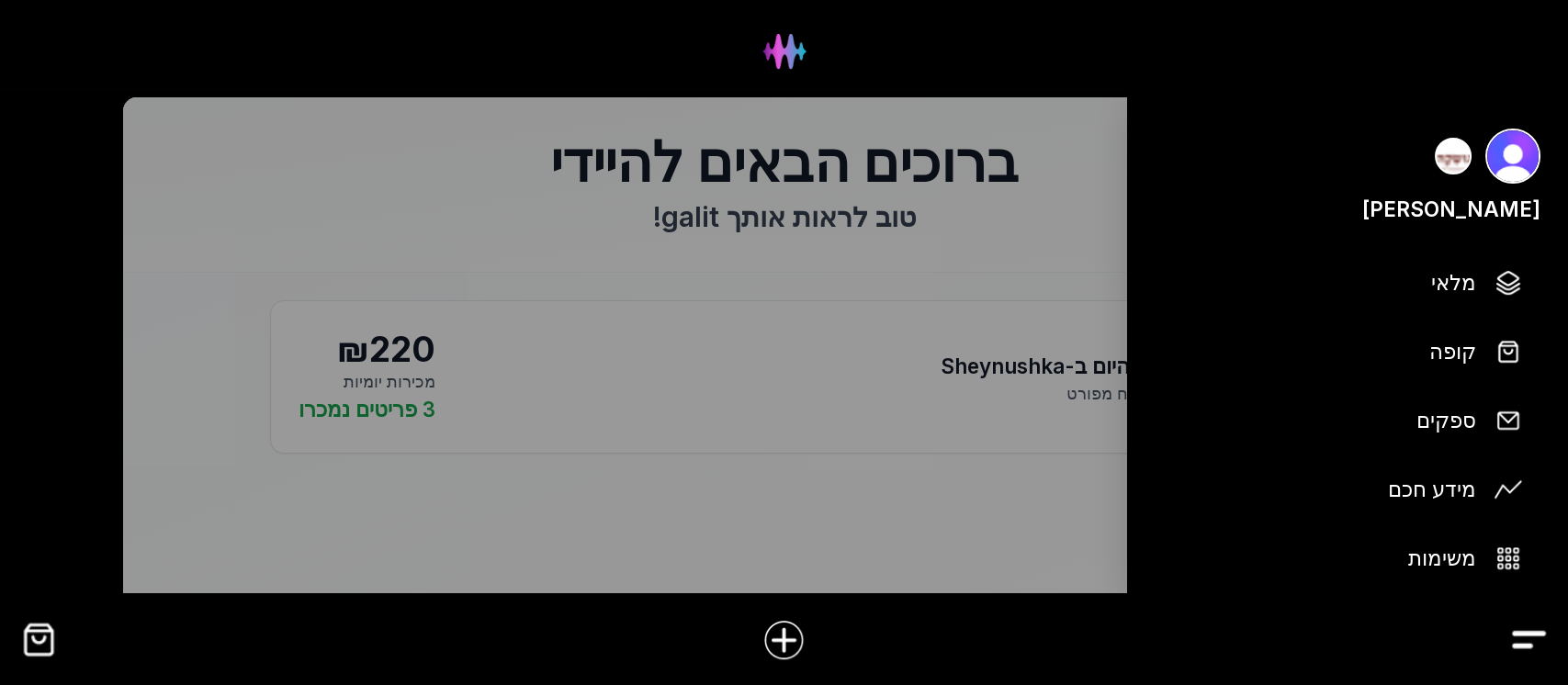
click at [1520, 642] on img "Drawer" at bounding box center [1528, 640] width 42 height 42
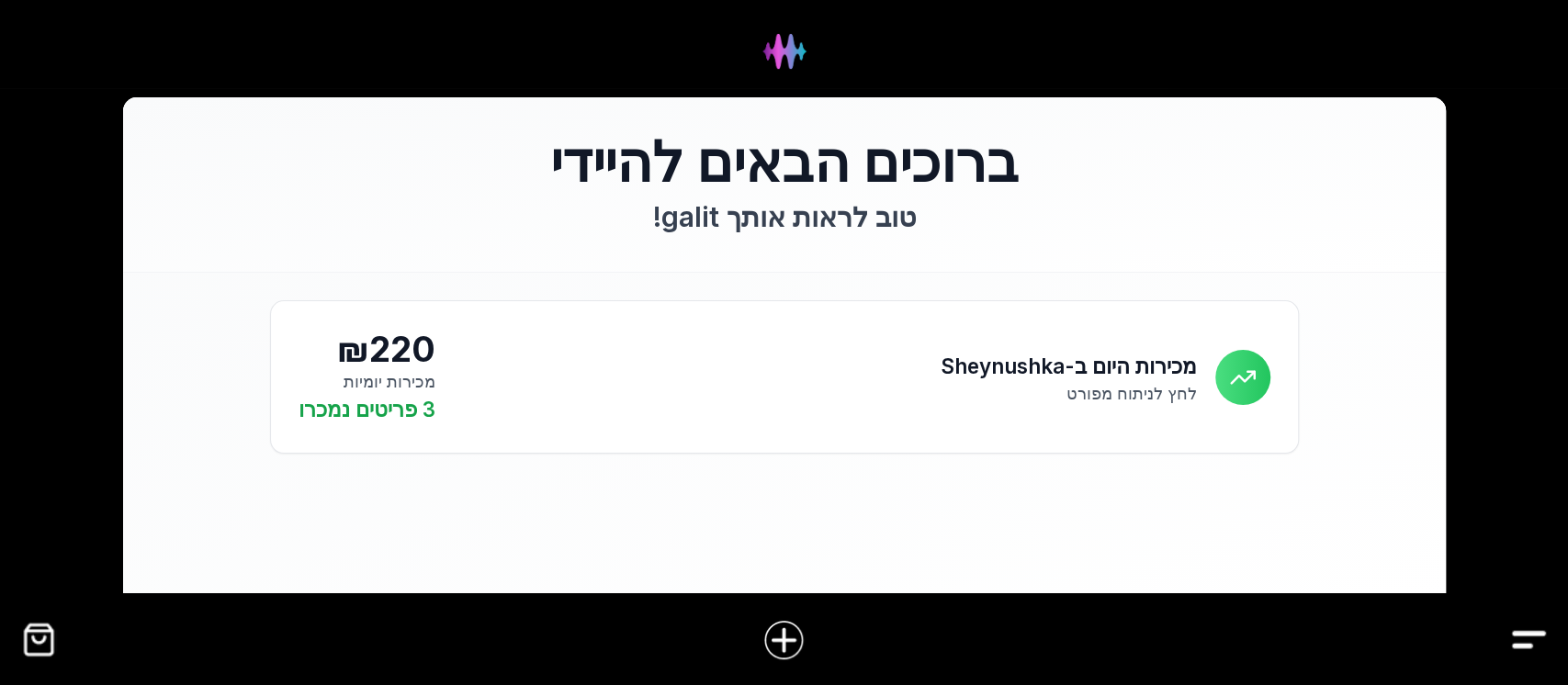
click at [1520, 642] on img "Drawer" at bounding box center [1528, 640] width 42 height 42
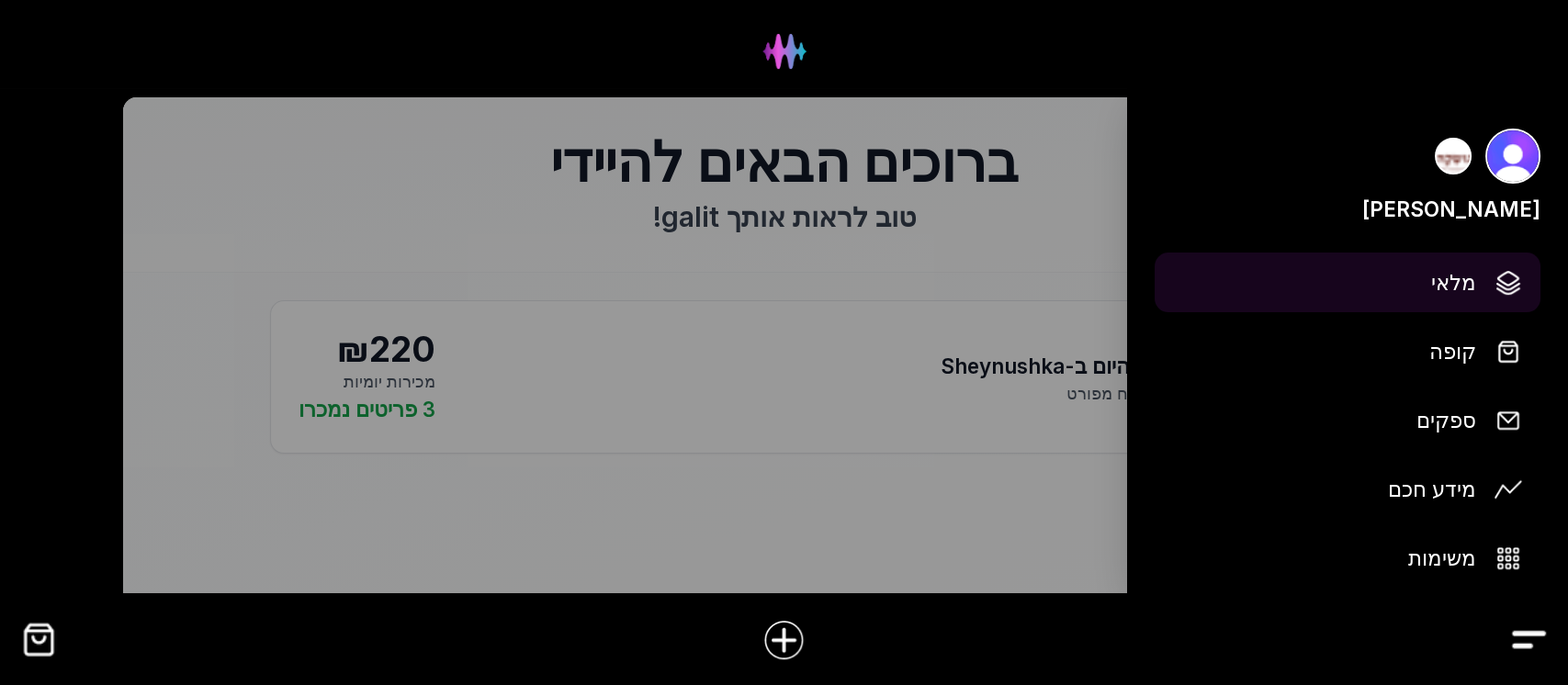
click at [1450, 283] on span "מלאי" at bounding box center [1453, 282] width 45 height 33
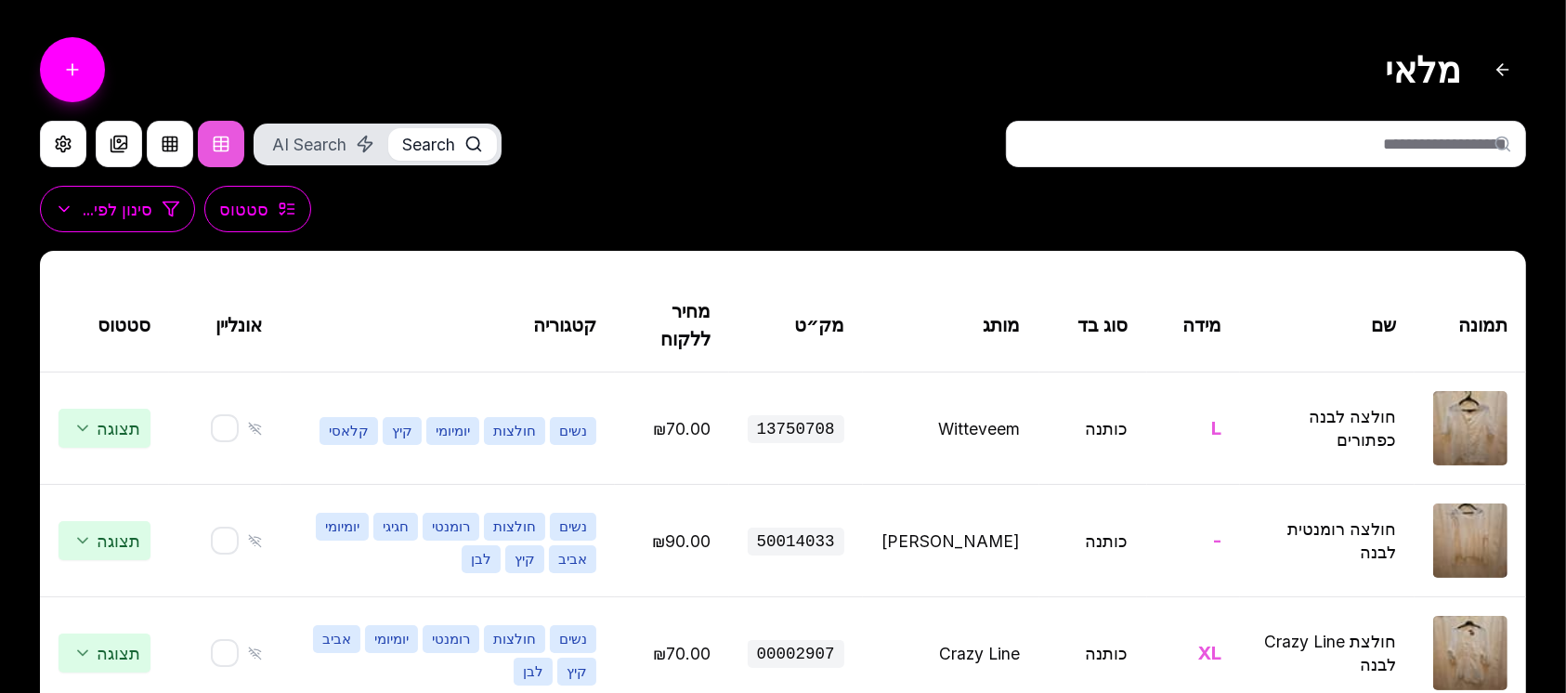
click at [1363, 139] on input "text" at bounding box center [1266, 144] width 520 height 46
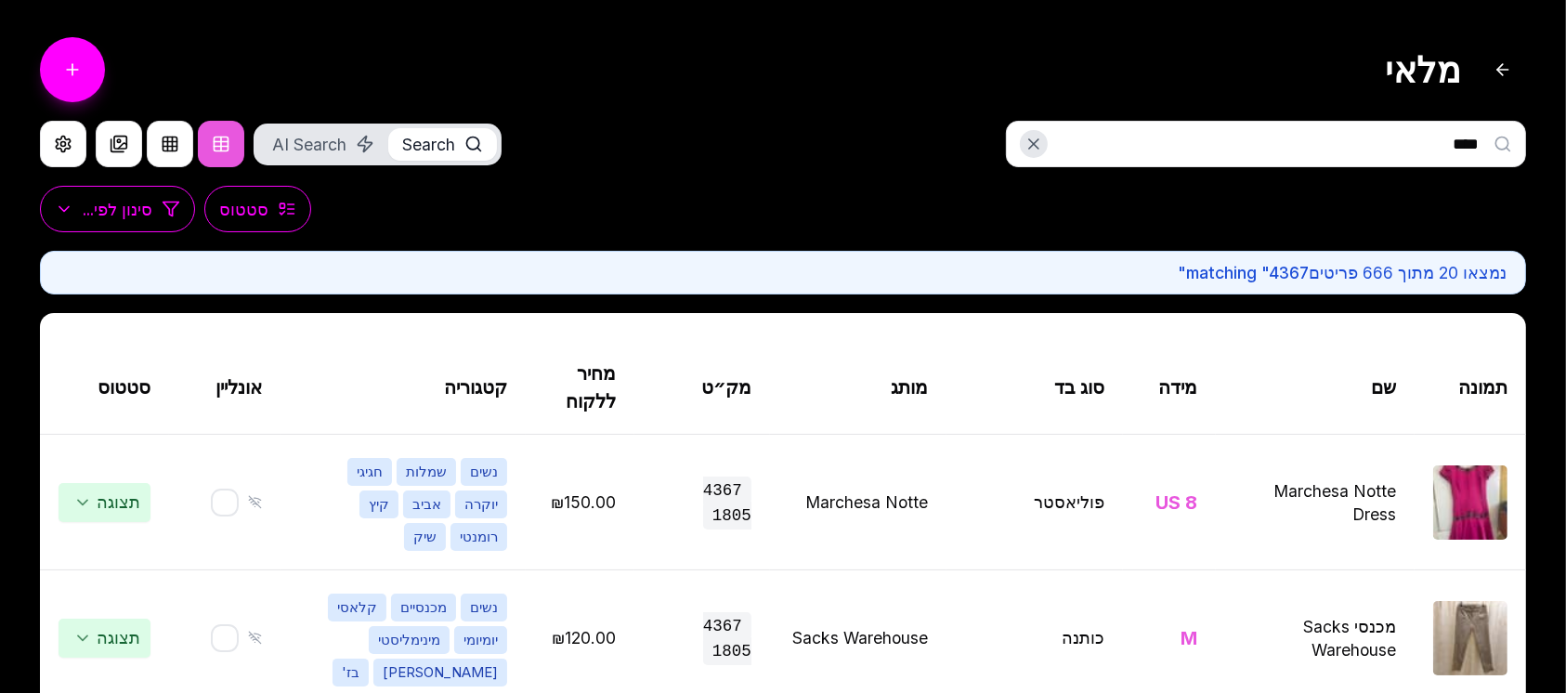
click at [1414, 149] on input "****" at bounding box center [1266, 144] width 520 height 46
type input "*"
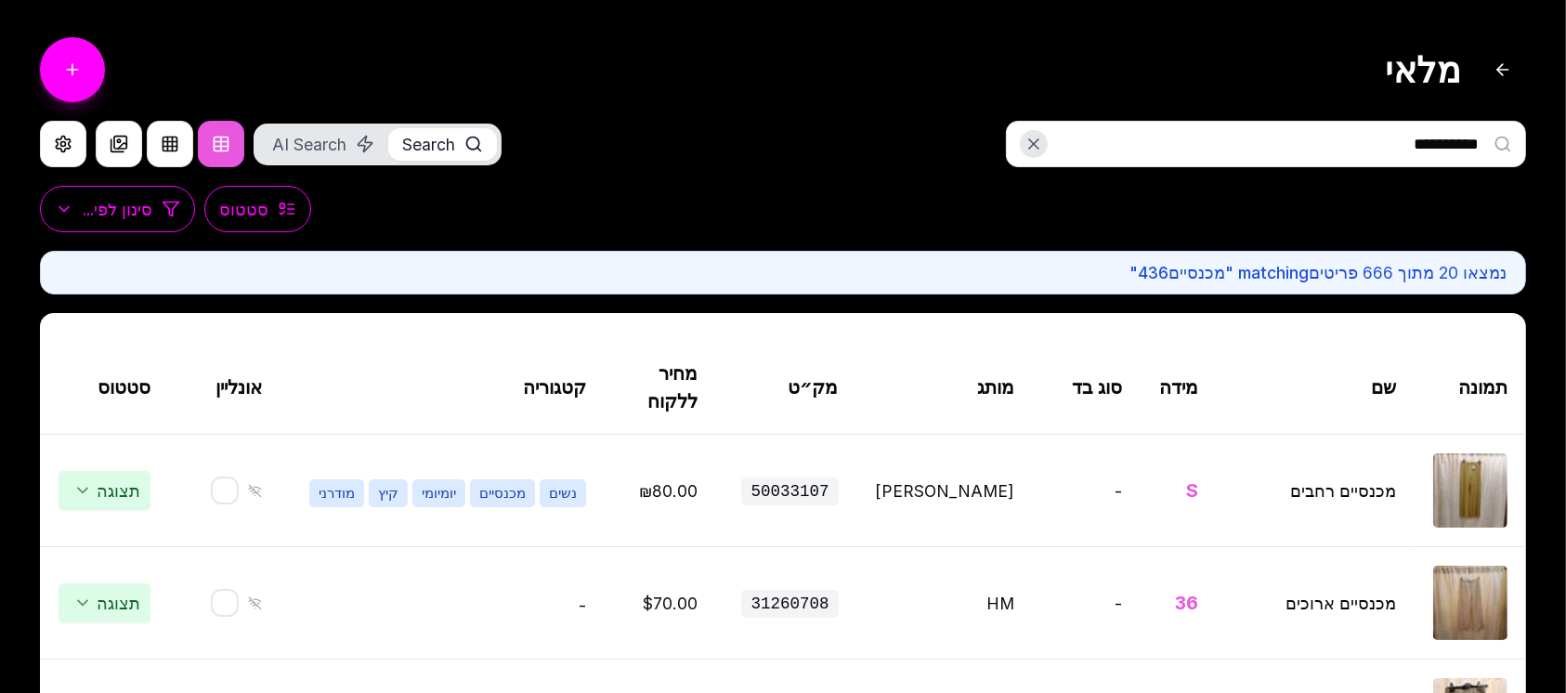
type input "**********"
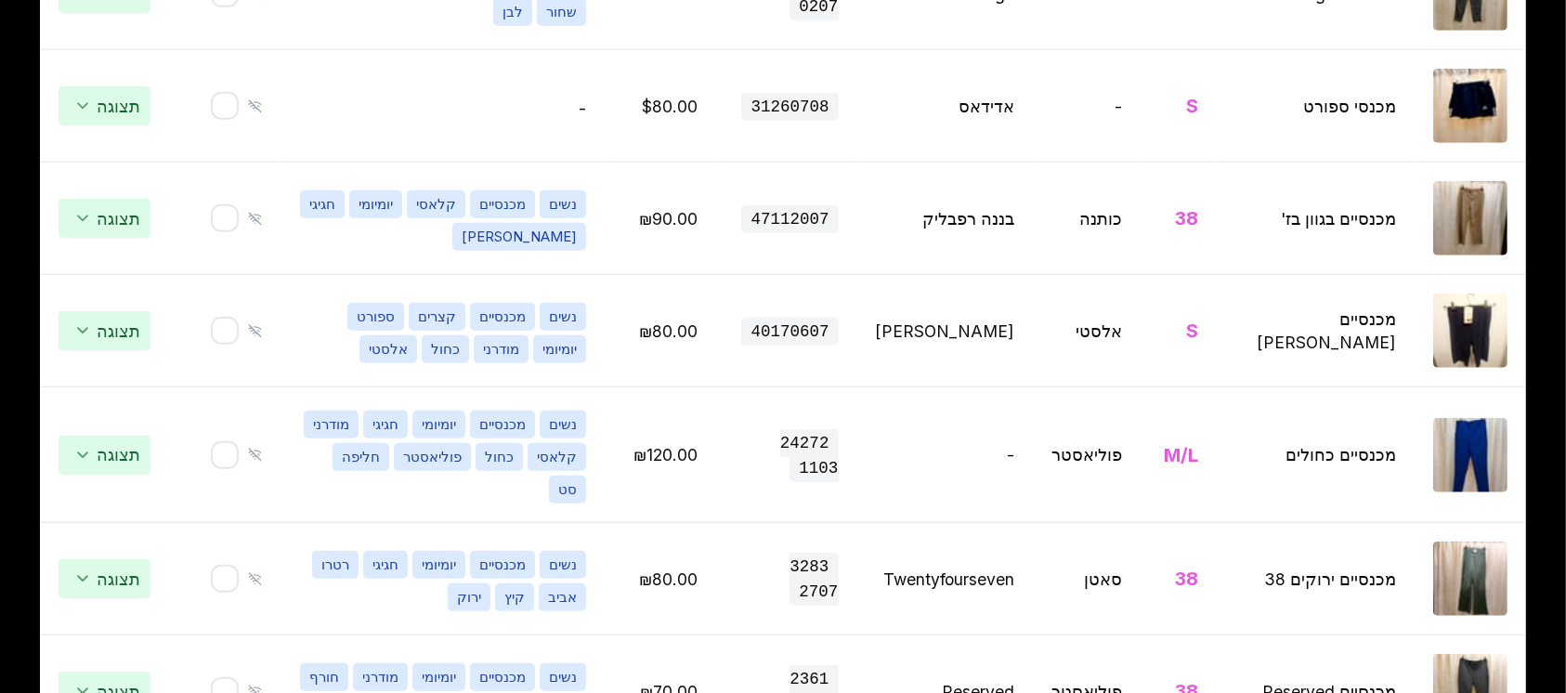
scroll to position [2192, 0]
